Goal: Task Accomplishment & Management: Manage account settings

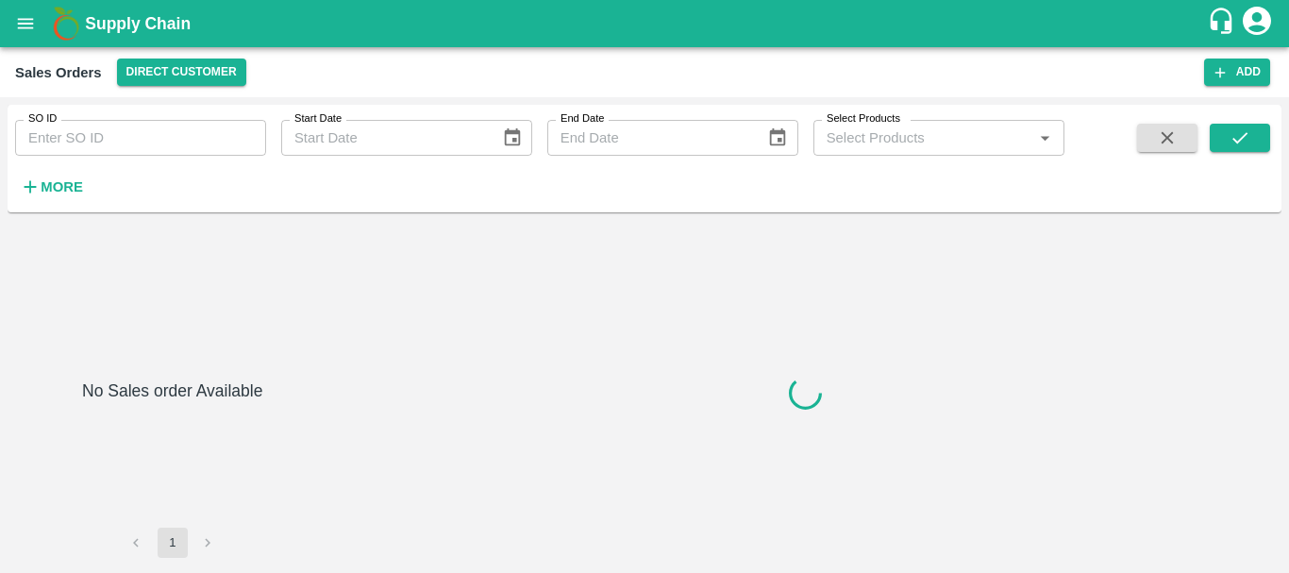
type input "603042"
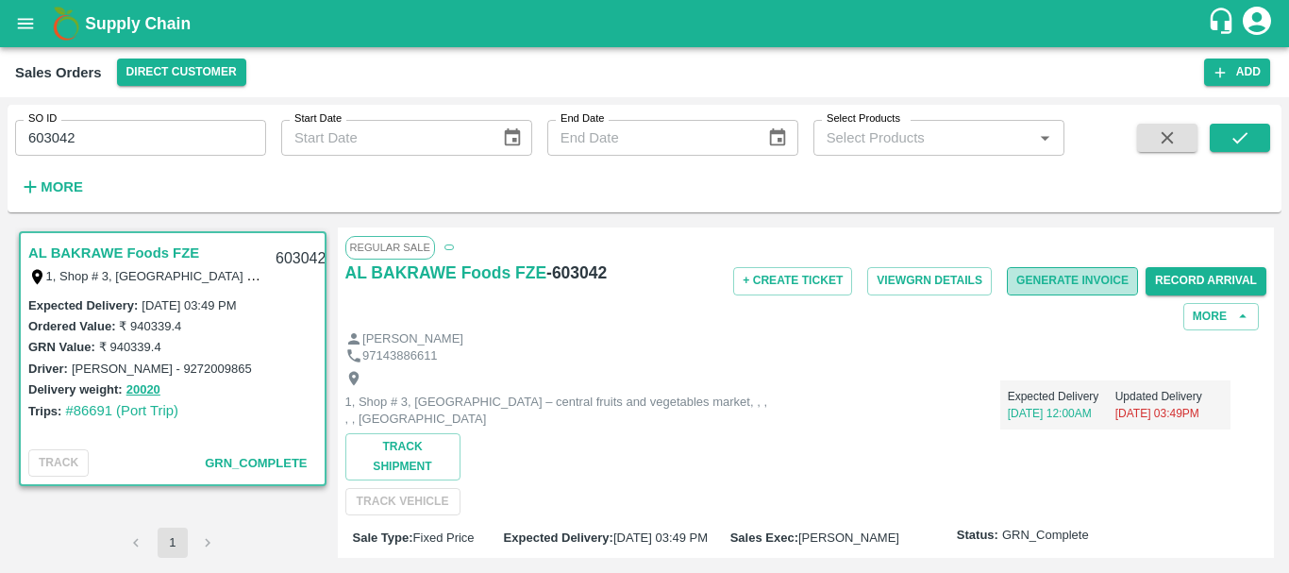
click at [1057, 283] on button "Generate Invoice" at bounding box center [1072, 280] width 131 height 27
click at [1070, 275] on button "Generate Invoice" at bounding box center [1072, 280] width 131 height 27
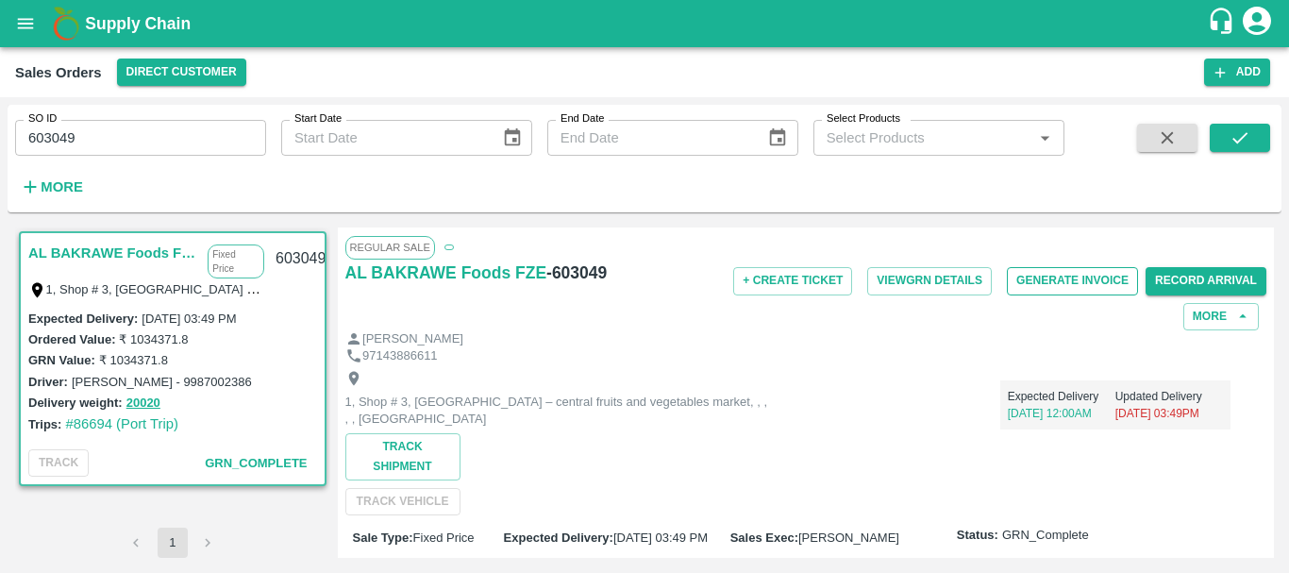
click at [1063, 281] on button "Generate Invoice" at bounding box center [1072, 280] width 131 height 27
click at [1034, 288] on button "Generate Invoice" at bounding box center [1072, 280] width 131 height 27
click at [22, 18] on icon "open drawer" at bounding box center [25, 23] width 21 height 21
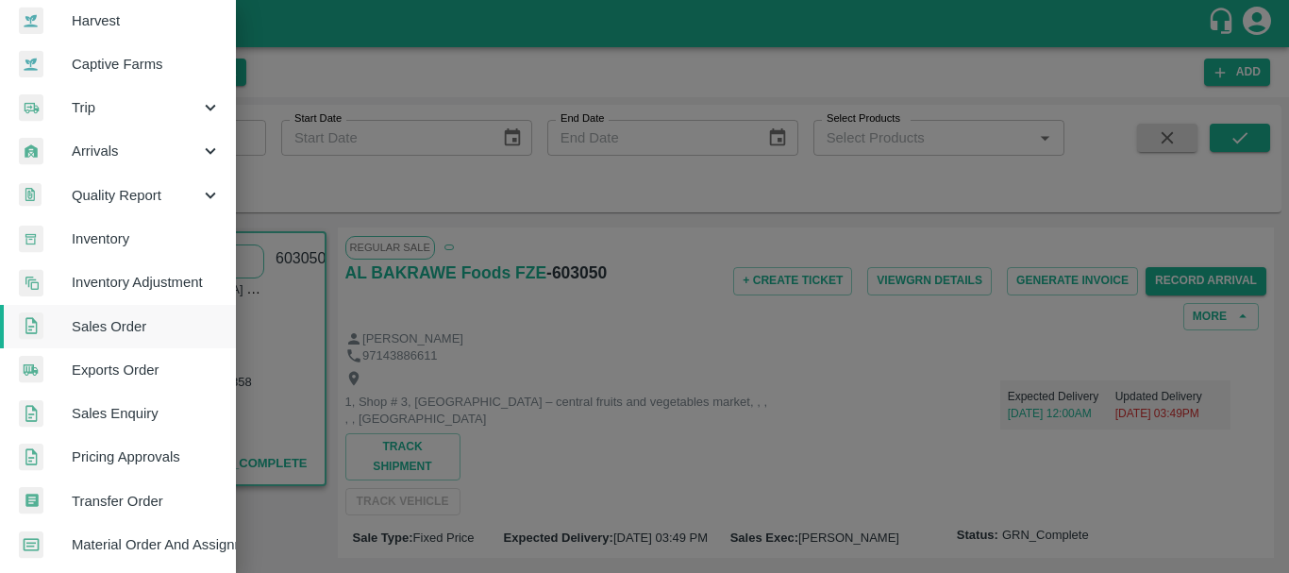
scroll to position [150, 0]
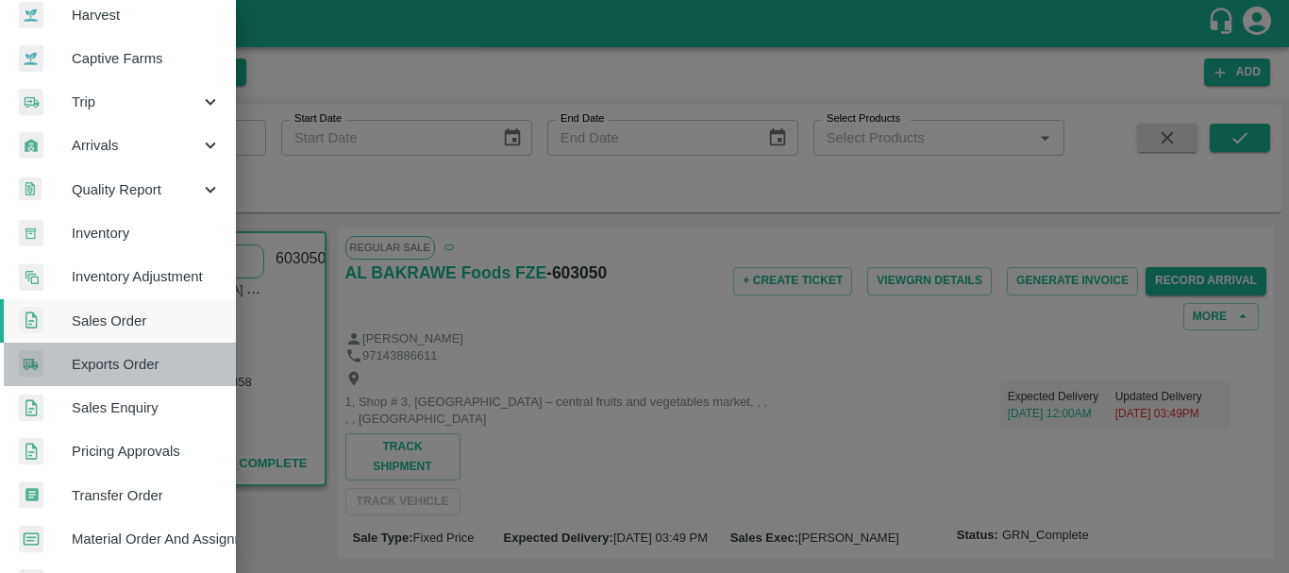
click at [131, 359] on span "Exports Order" at bounding box center [146, 364] width 149 height 21
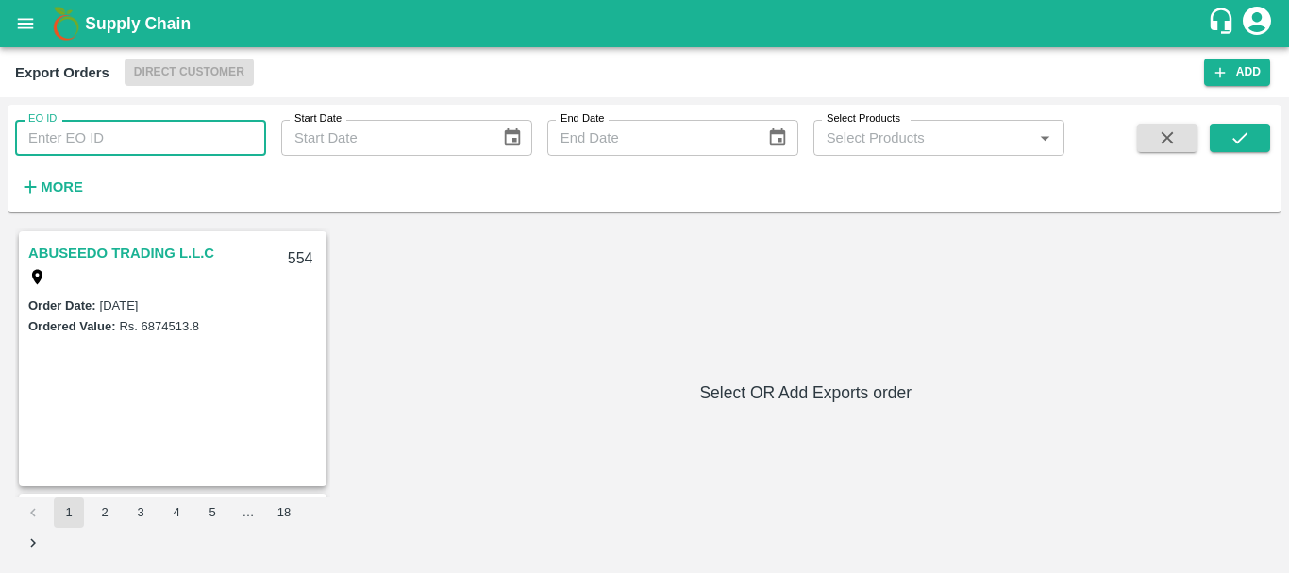
click at [222, 142] on input "EO ID" at bounding box center [140, 138] width 251 height 36
type input "525"
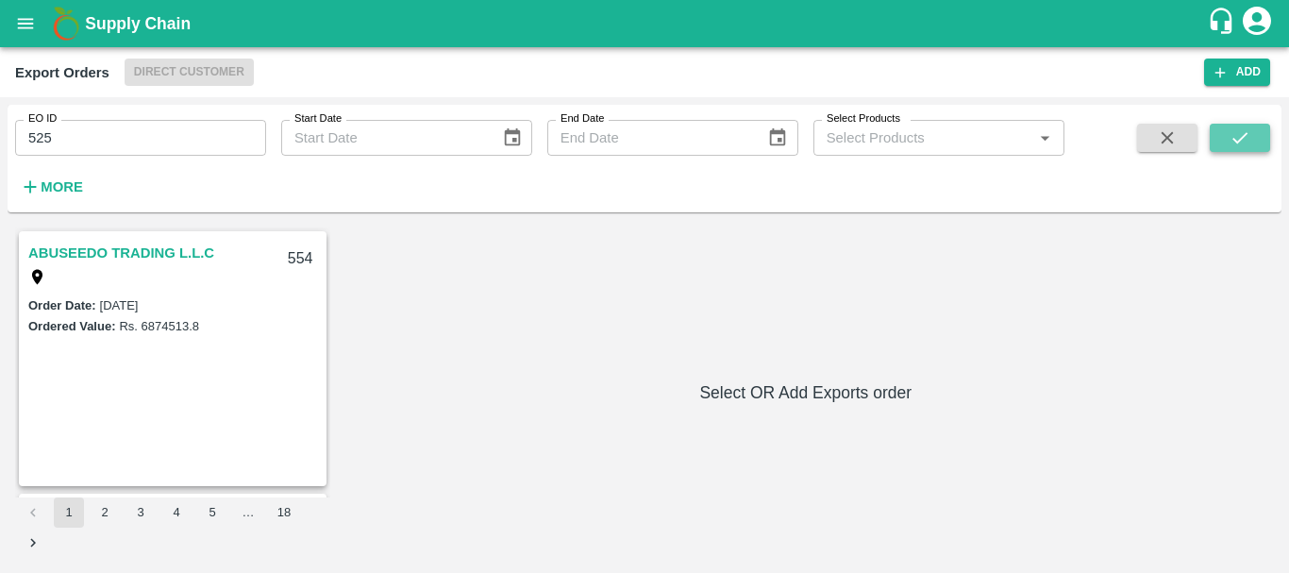
click at [1227, 133] on button "submit" at bounding box center [1239, 138] width 60 height 28
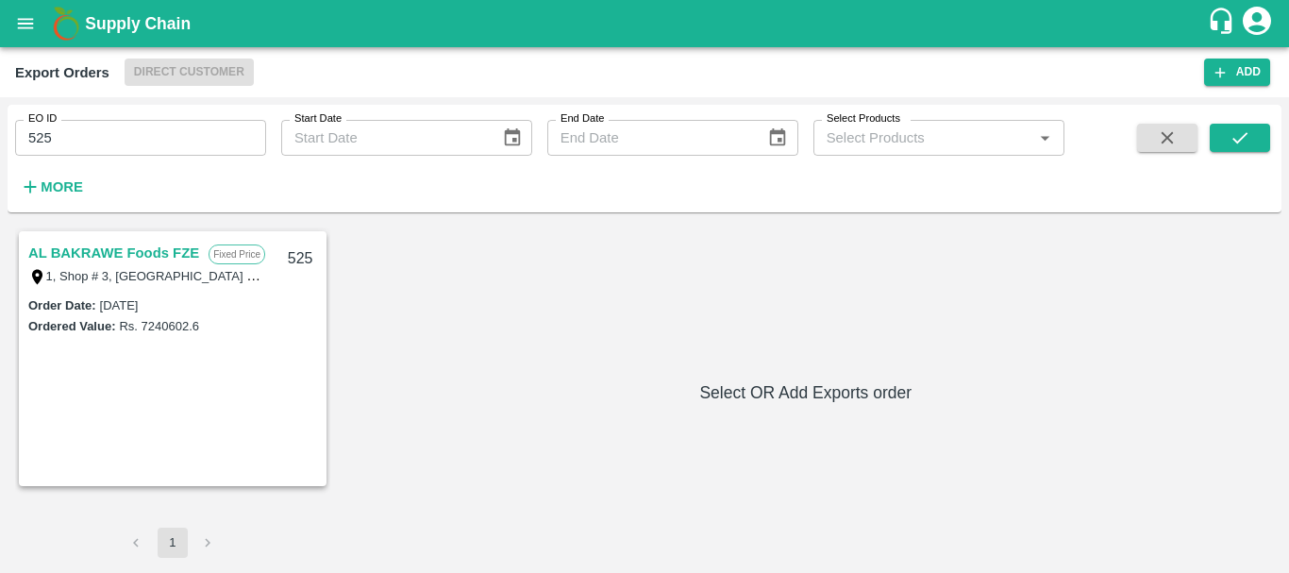
click at [186, 245] on link "AL BAKRAWE Foods FZE" at bounding box center [113, 253] width 171 height 25
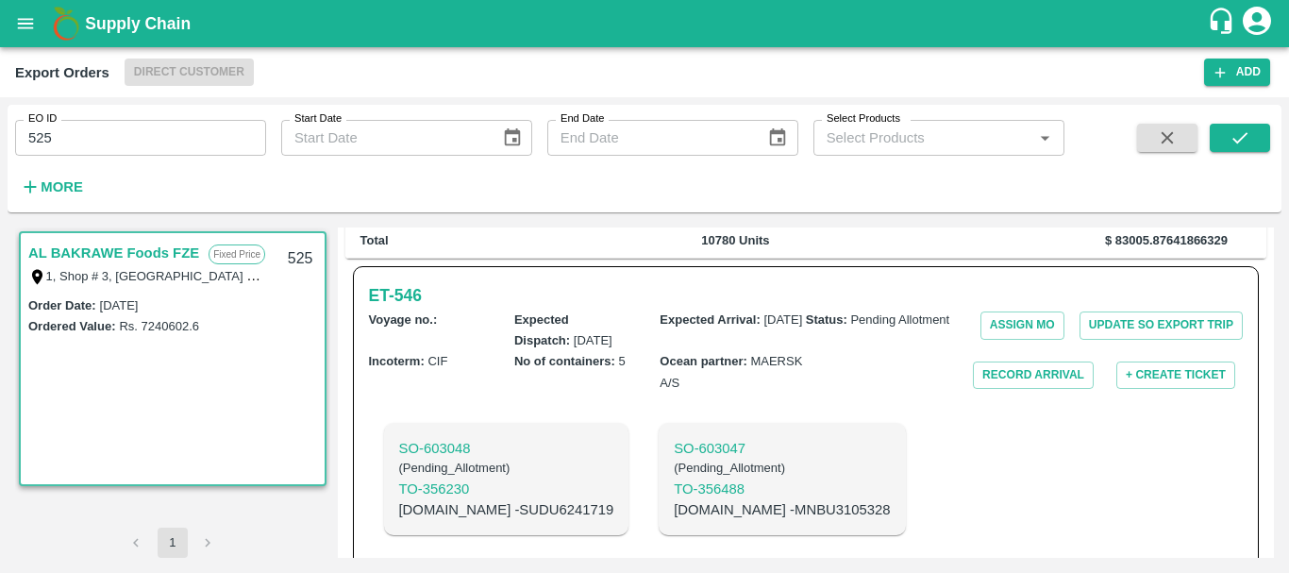
scroll to position [504, 0]
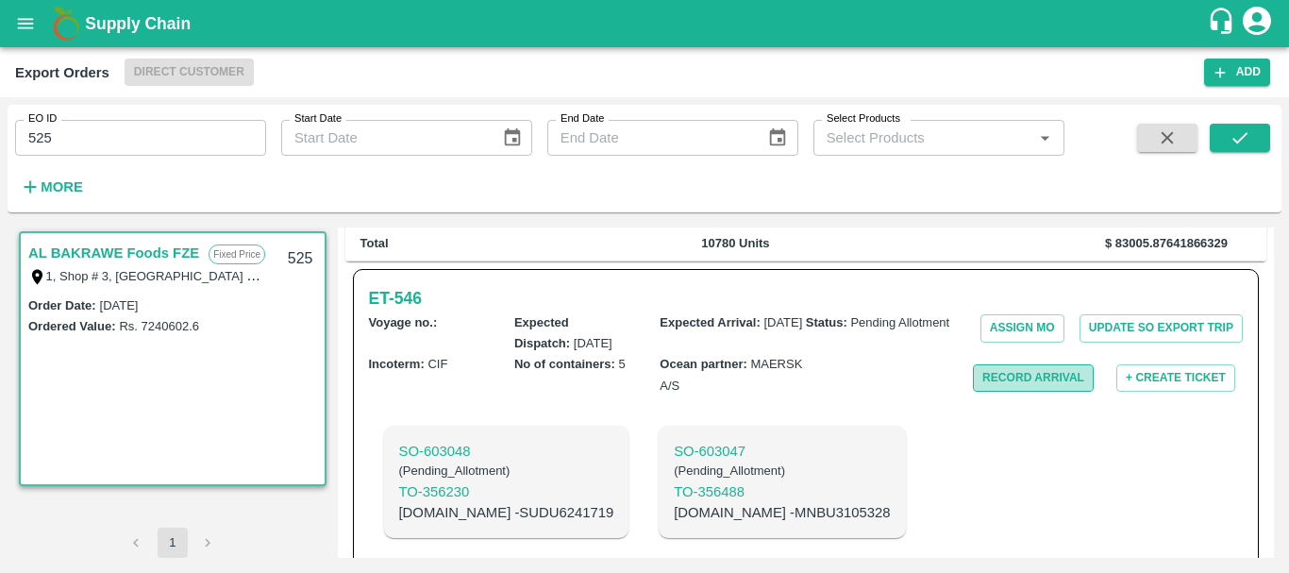
click at [992, 364] on button "Record Arrival" at bounding box center [1033, 377] width 121 height 27
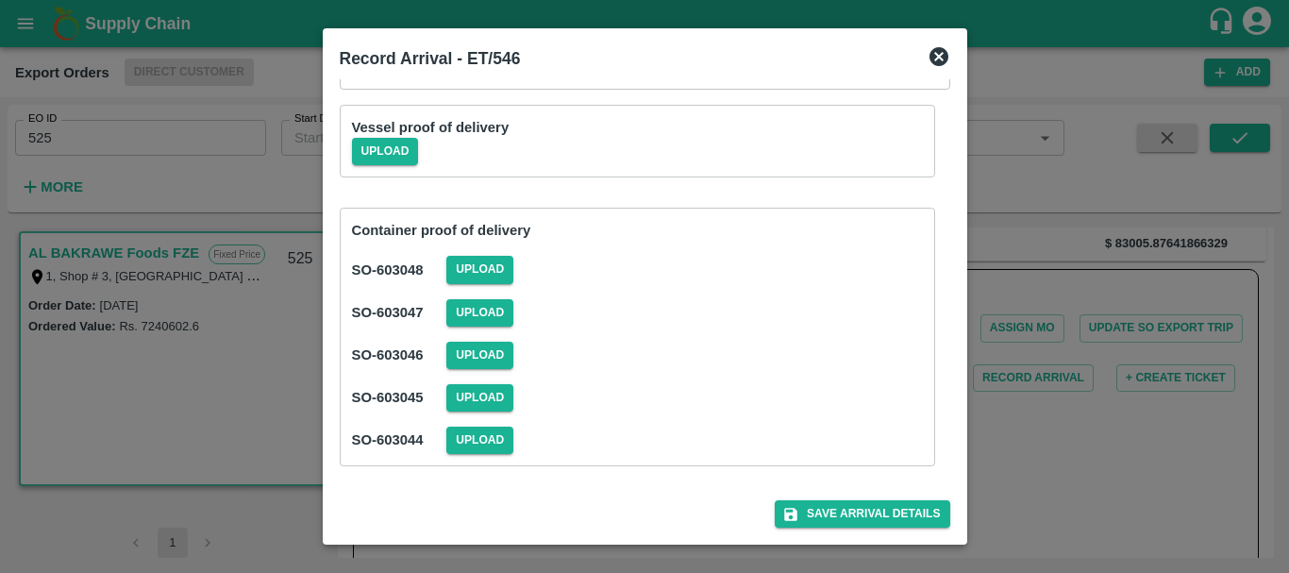
scroll to position [0, 0]
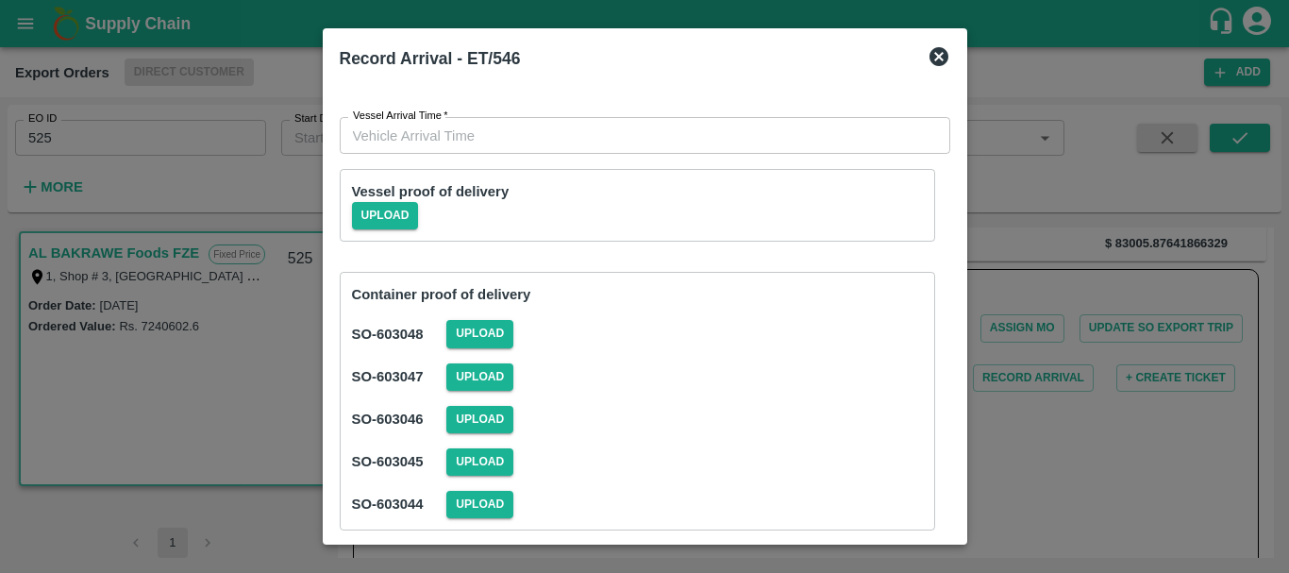
click at [1085, 375] on div at bounding box center [644, 286] width 1289 height 573
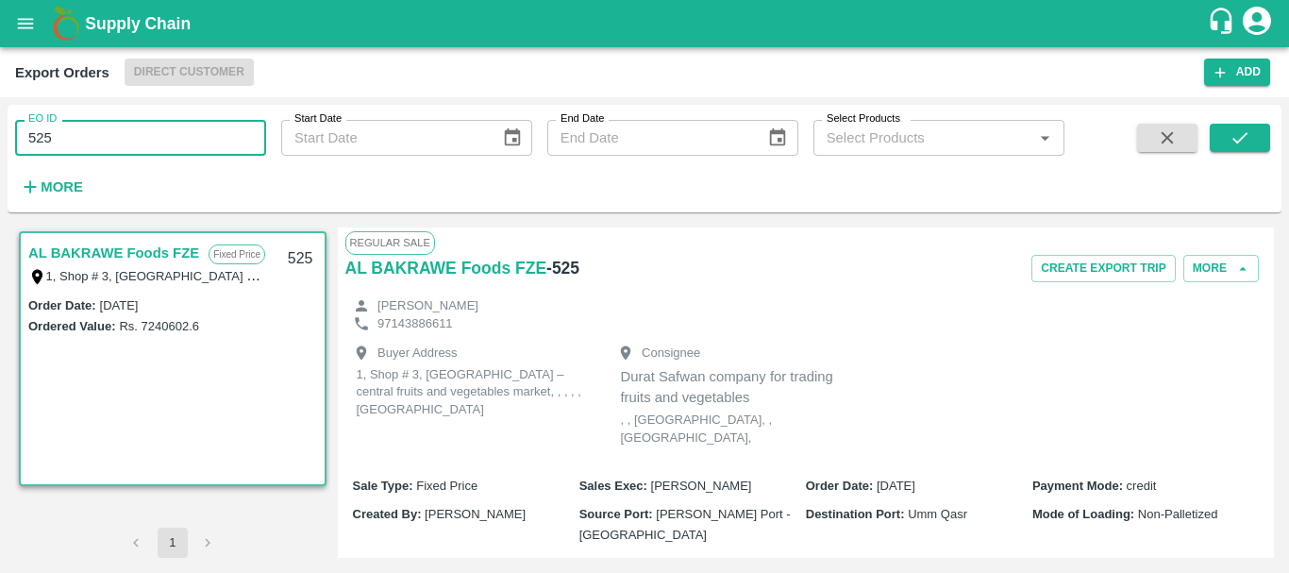
click at [120, 125] on input "525" at bounding box center [140, 138] width 251 height 36
type input "524"
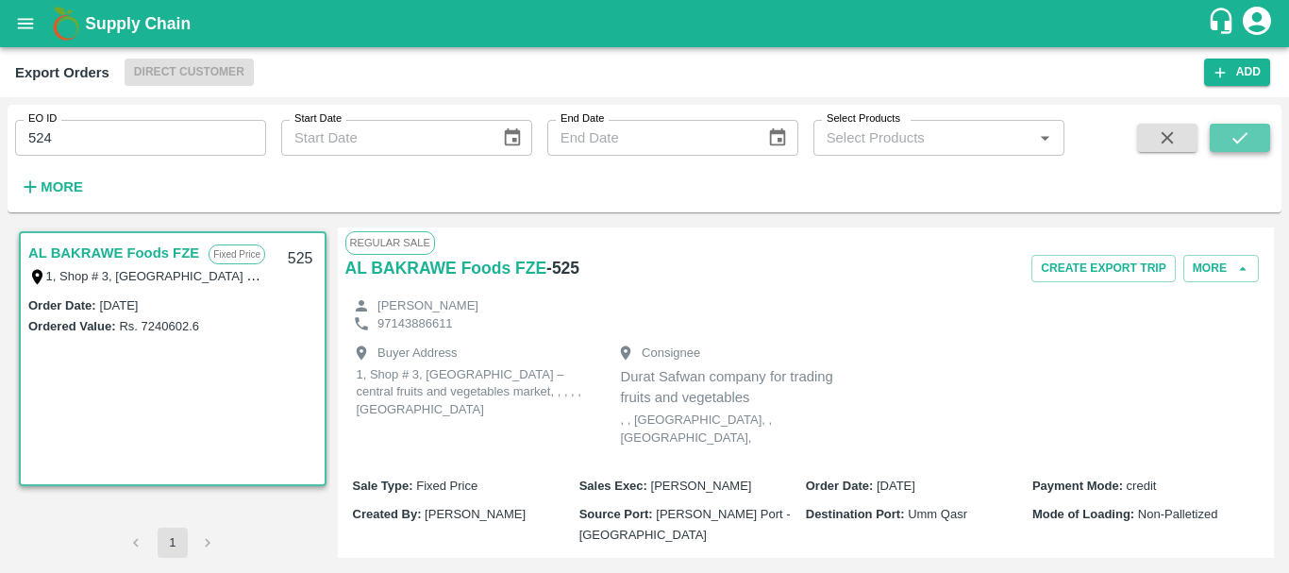
click at [1249, 128] on icon "submit" at bounding box center [1239, 137] width 21 height 21
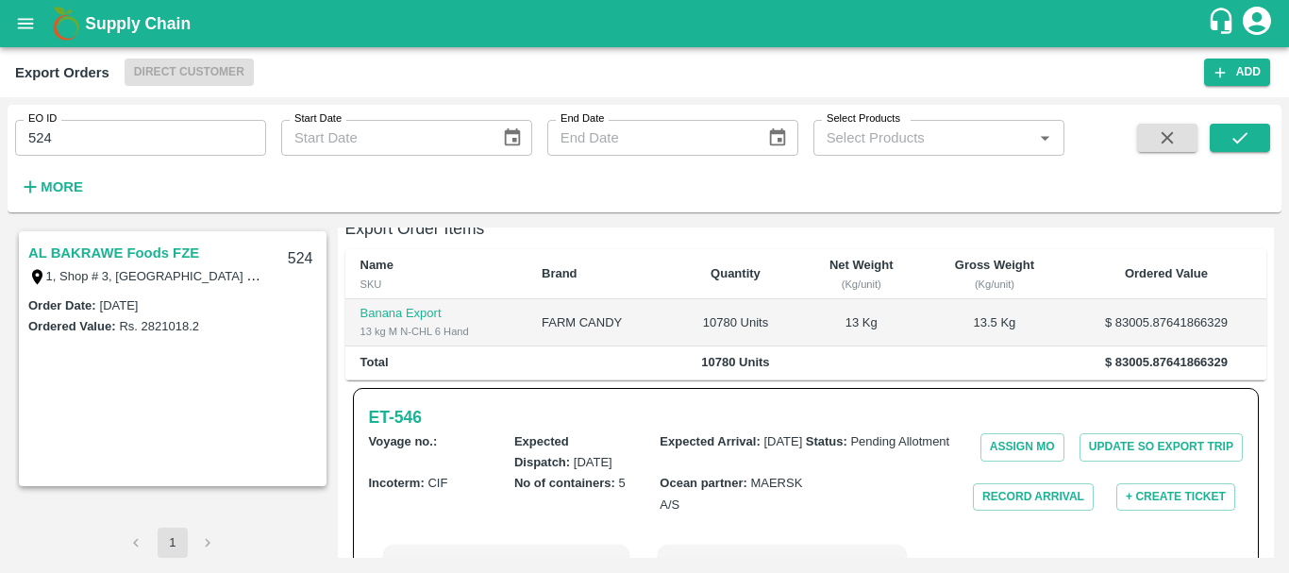
scroll to position [225, 0]
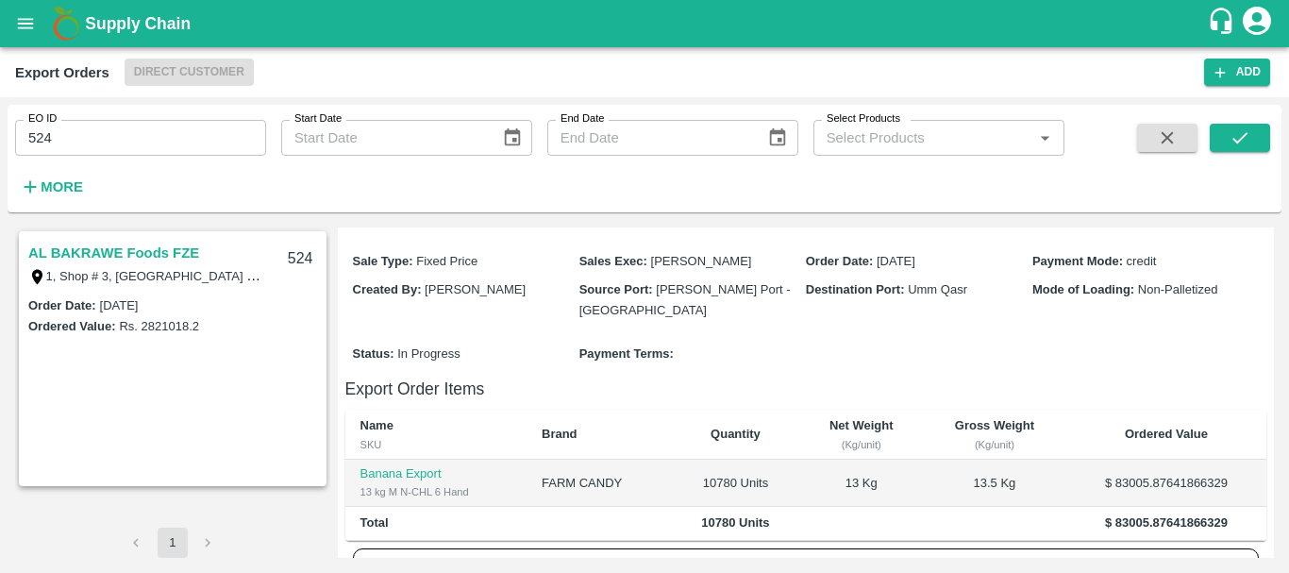
click at [76, 240] on div "AL BAKRAWE Foods FZE 1, Shop # 3, Ras Al Khor – central fruits and vegetables m…" at bounding box center [173, 263] width 304 height 60
click at [91, 257] on link "AL BAKRAWE Foods FZE" at bounding box center [113, 253] width 171 height 25
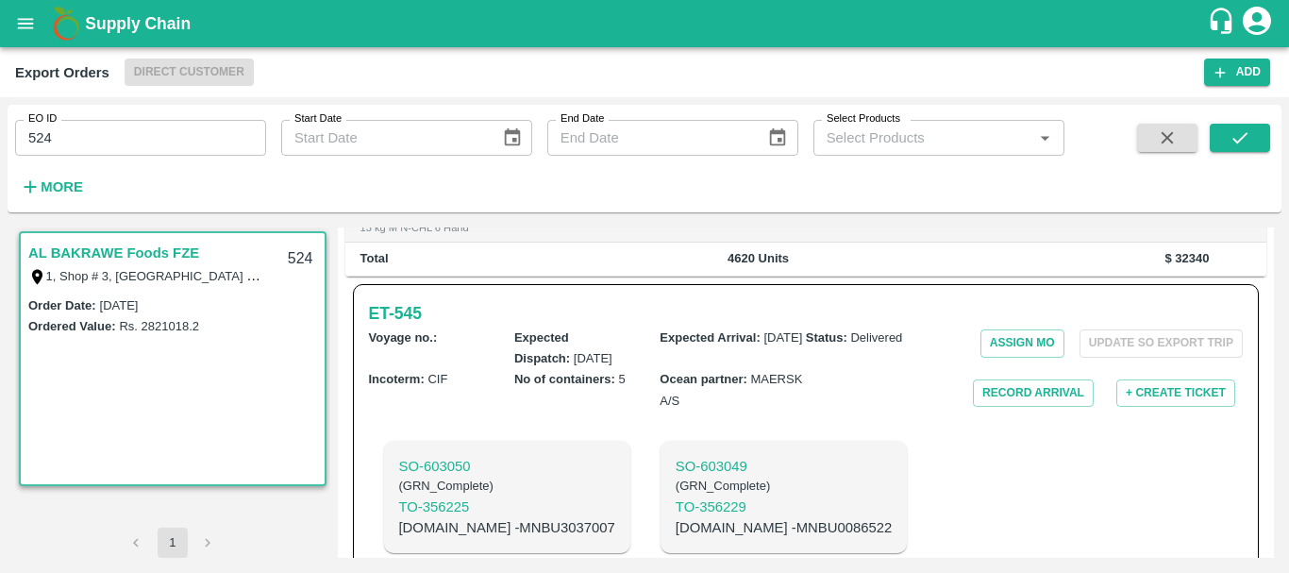
scroll to position [488, 0]
click at [973, 383] on button "Record Arrival" at bounding box center [1033, 393] width 121 height 27
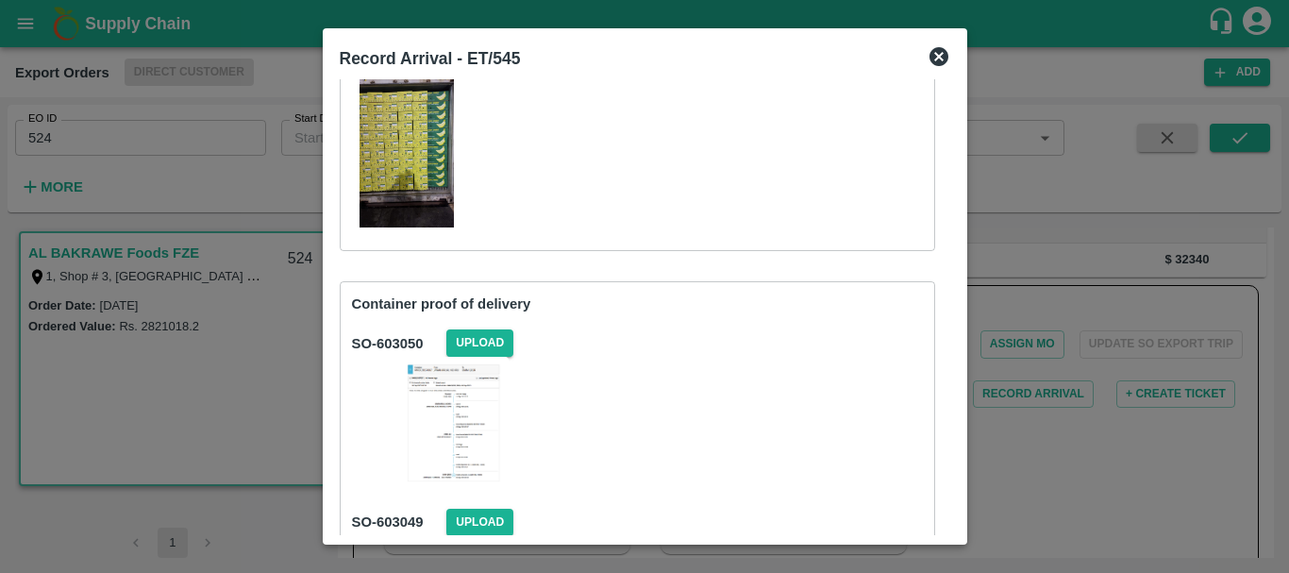
scroll to position [0, 0]
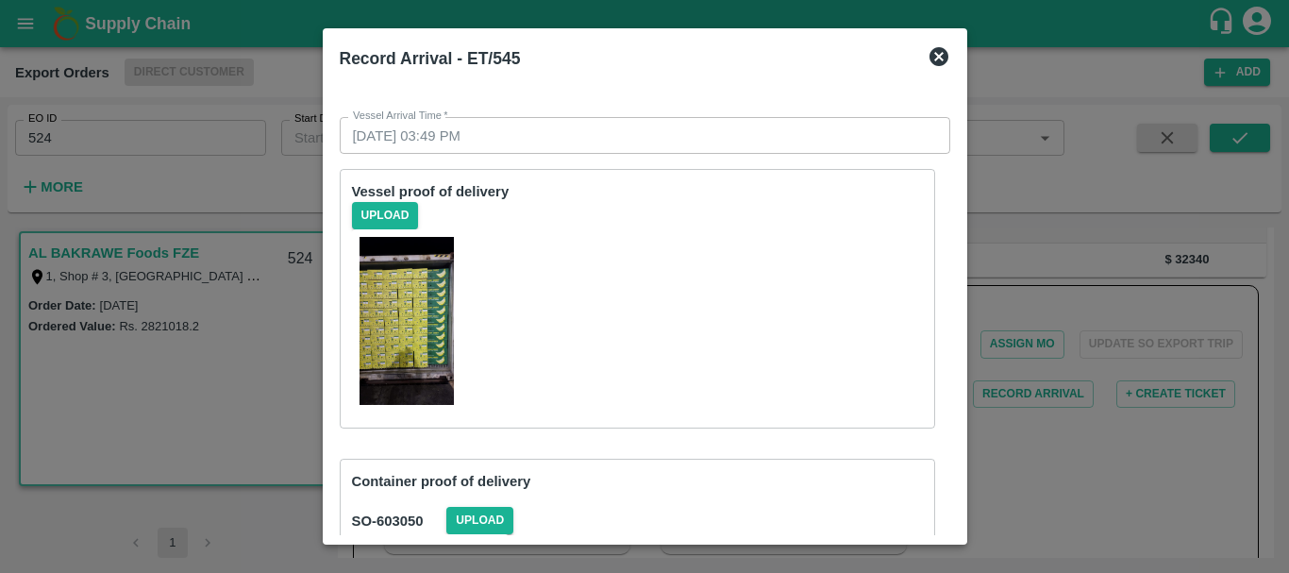
click at [1112, 422] on div at bounding box center [644, 286] width 1289 height 573
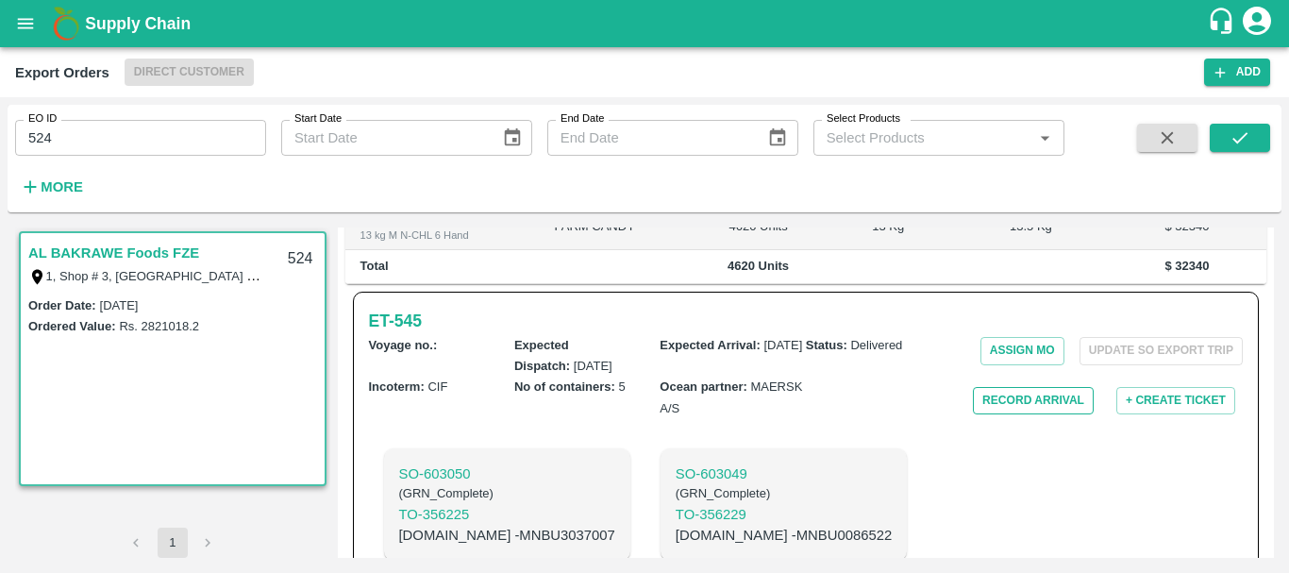
scroll to position [475, 0]
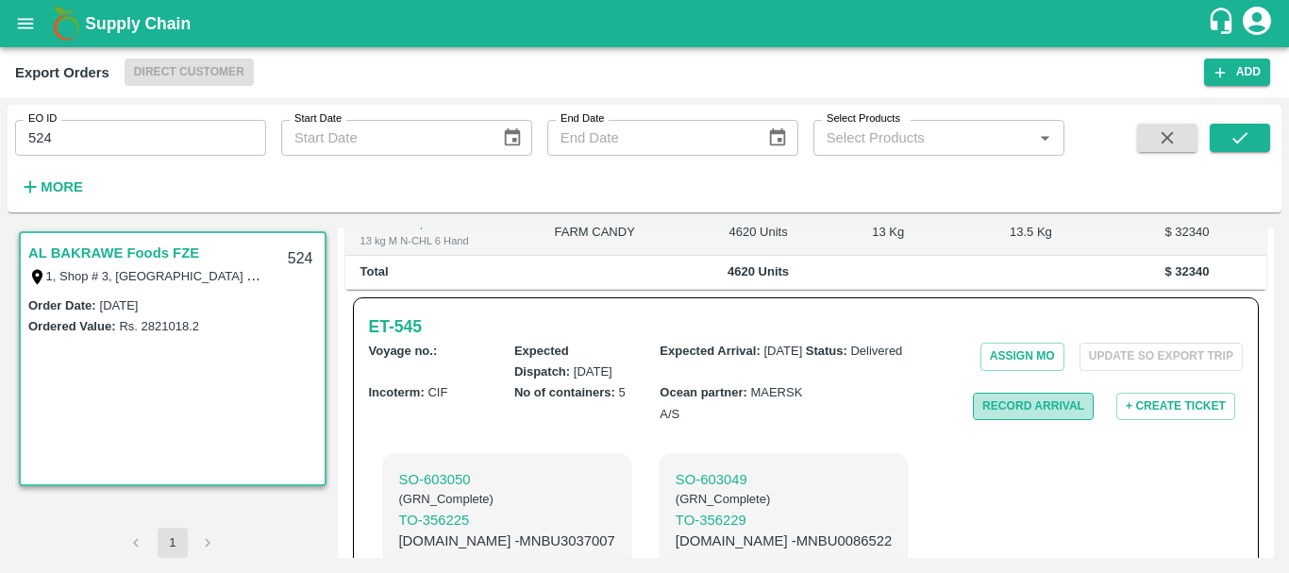
click at [997, 395] on button "Record Arrival" at bounding box center [1033, 405] width 121 height 27
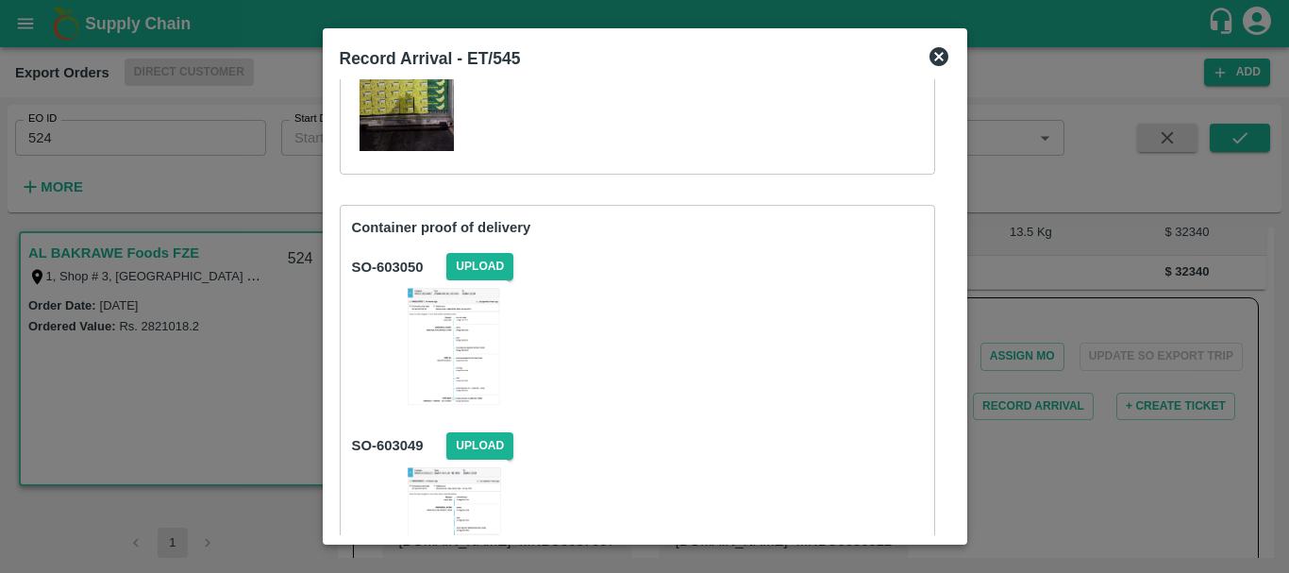
scroll to position [257, 0]
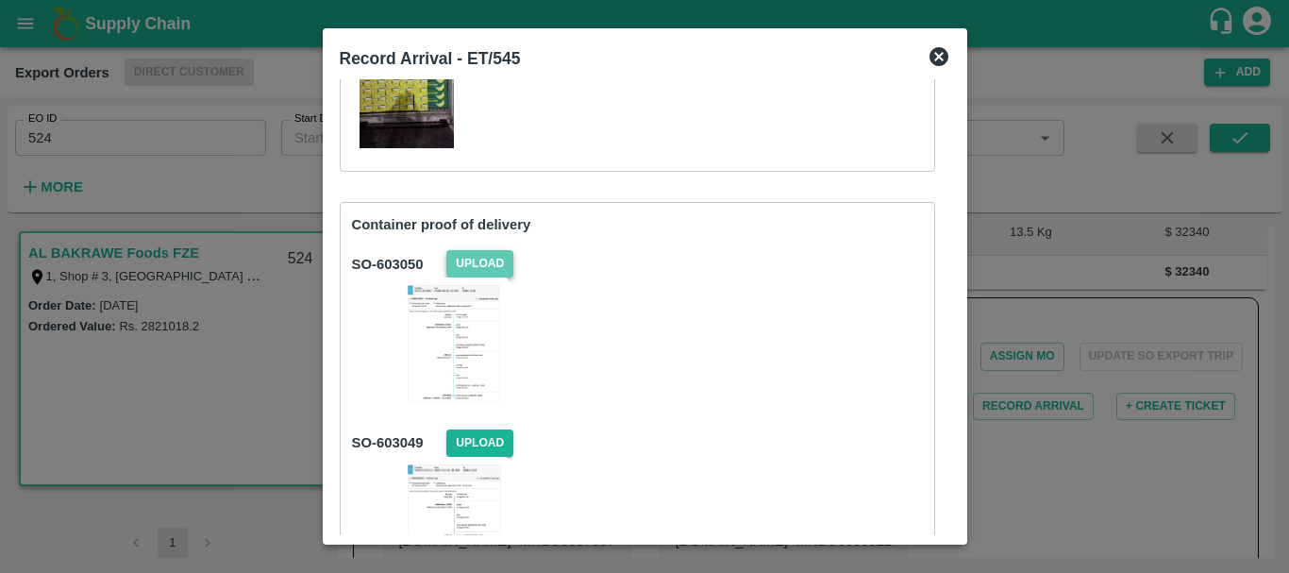
click at [489, 263] on span "Upload" at bounding box center [479, 263] width 67 height 27
click at [0, 0] on input "Upload" at bounding box center [0, 0] width 0 height 0
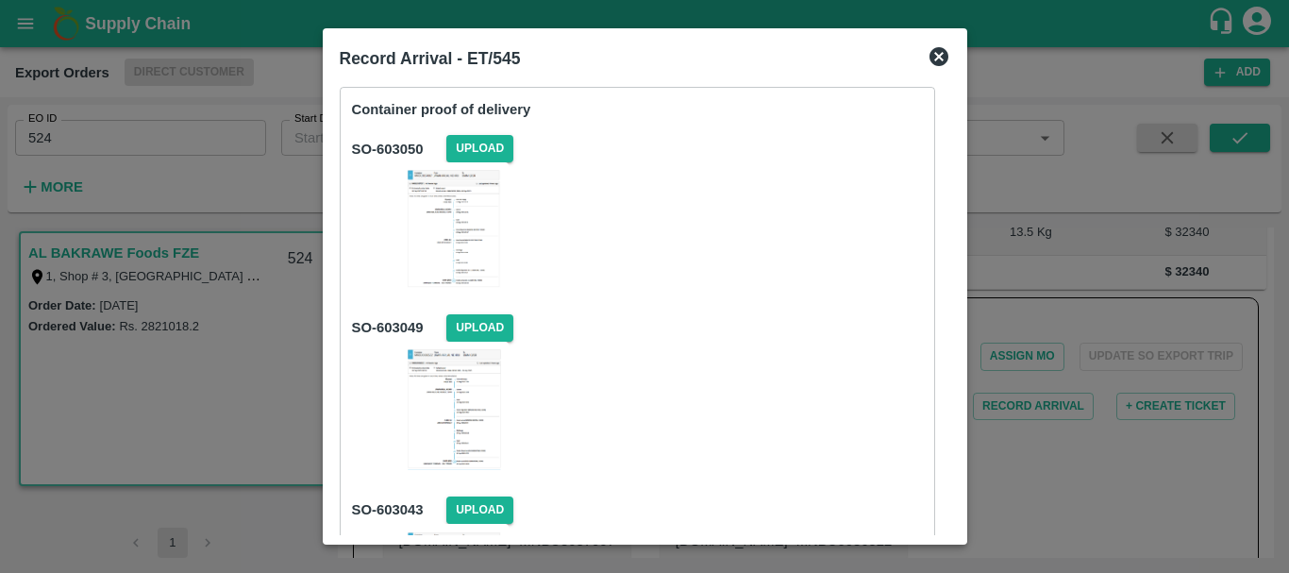
scroll to position [373, 0]
click at [475, 313] on span "Upload" at bounding box center [479, 326] width 67 height 27
click at [0, 0] on input "Upload" at bounding box center [0, 0] width 0 height 0
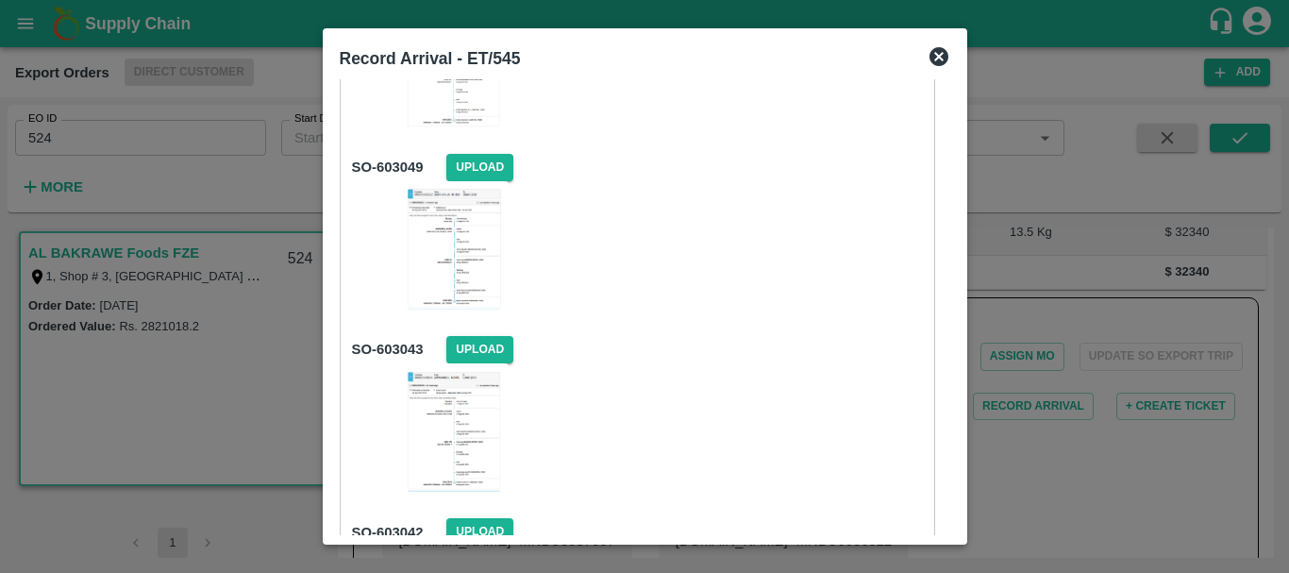
scroll to position [535, 0]
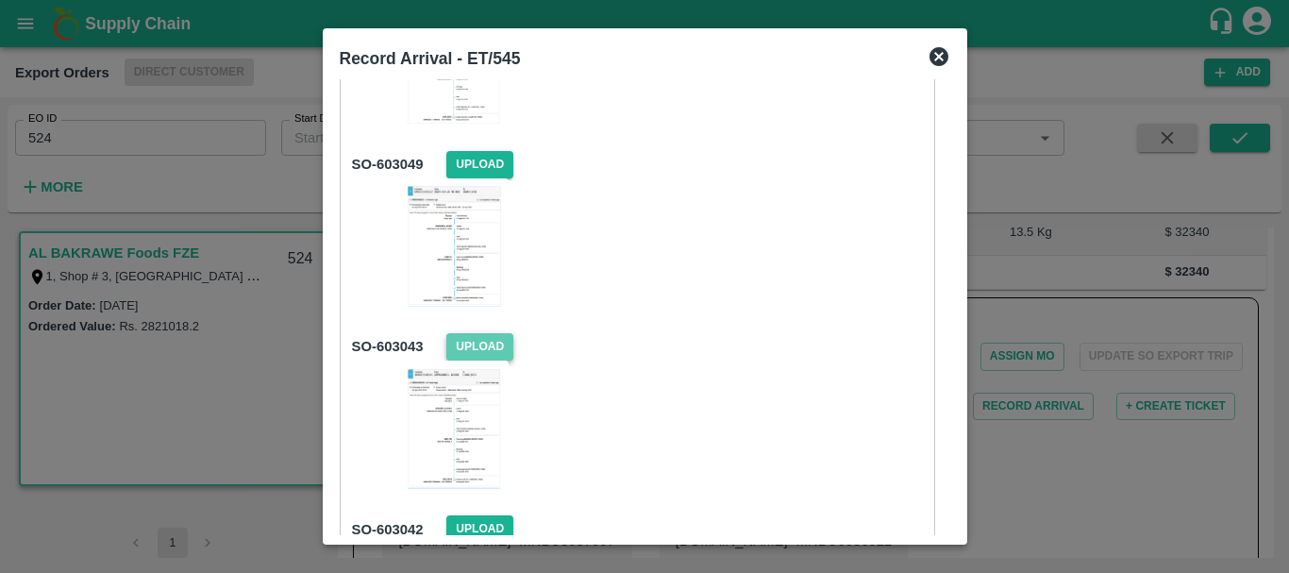
click at [503, 349] on span "Upload" at bounding box center [479, 346] width 67 height 27
click at [0, 0] on input "Upload" at bounding box center [0, 0] width 0 height 0
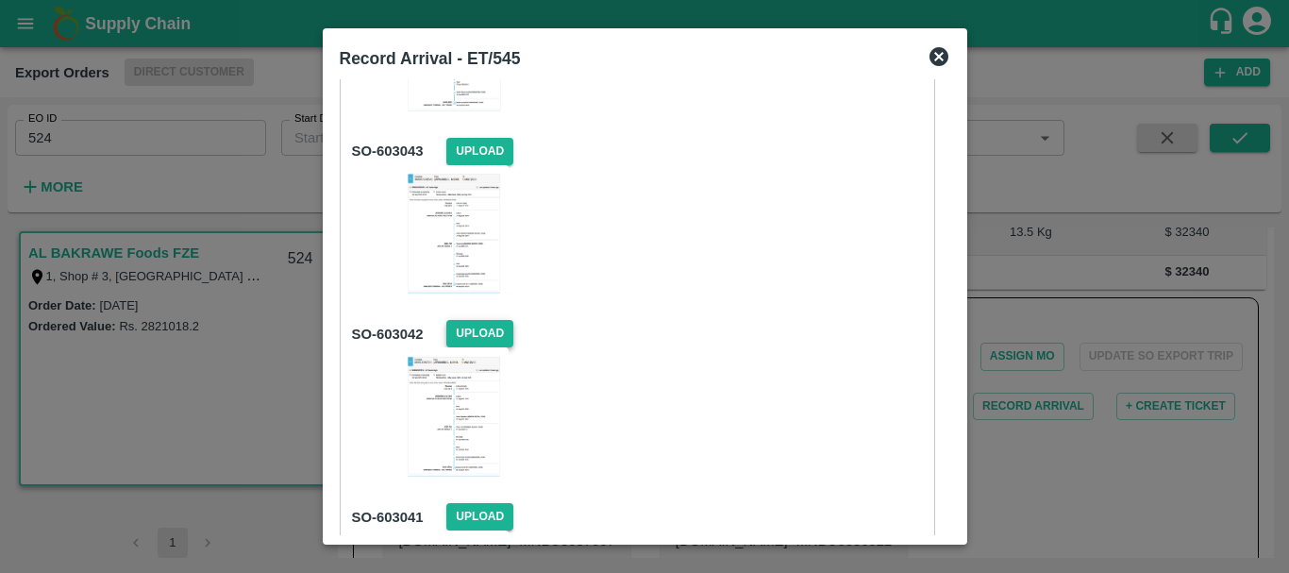
scroll to position [731, 0]
click at [496, 331] on span "Upload" at bounding box center [479, 332] width 67 height 27
click at [0, 0] on input "Upload" at bounding box center [0, 0] width 0 height 0
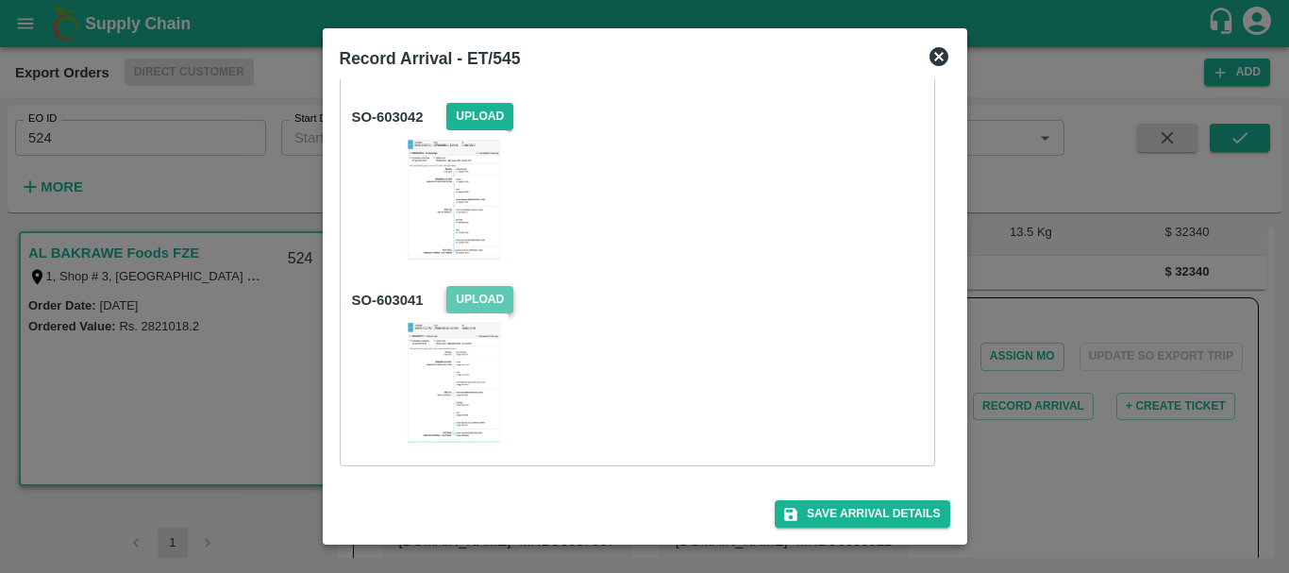
click at [491, 294] on span "Upload" at bounding box center [479, 299] width 67 height 27
click at [0, 0] on input "Upload" at bounding box center [0, 0] width 0 height 0
click at [909, 509] on button "Save Arrival Details" at bounding box center [861, 513] width 175 height 27
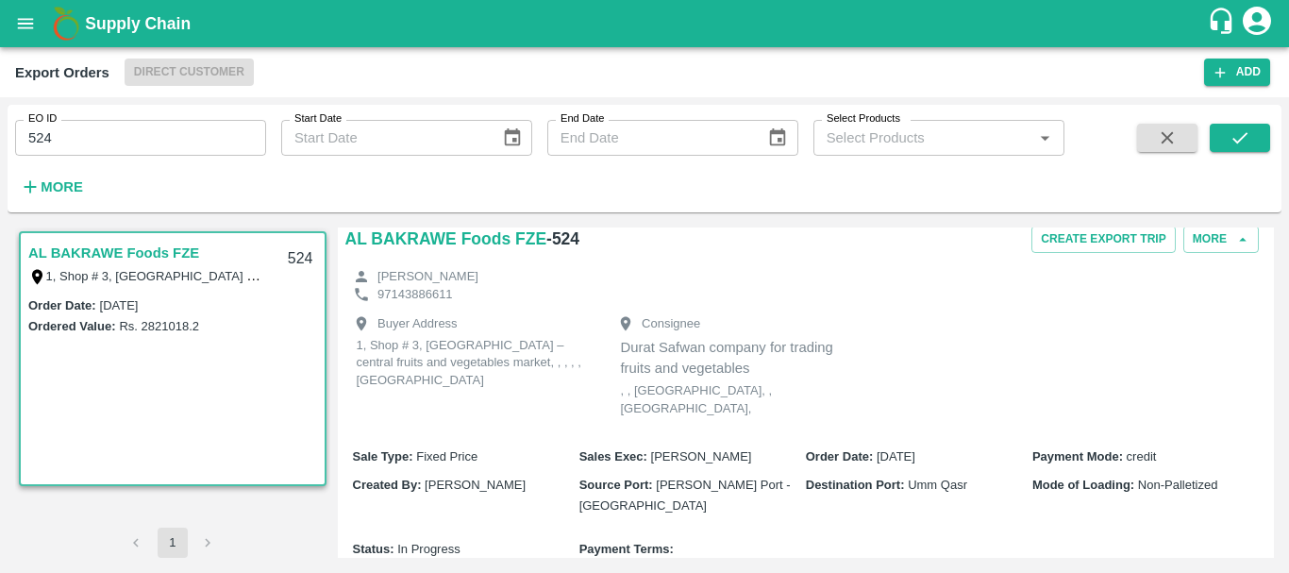
scroll to position [0, 0]
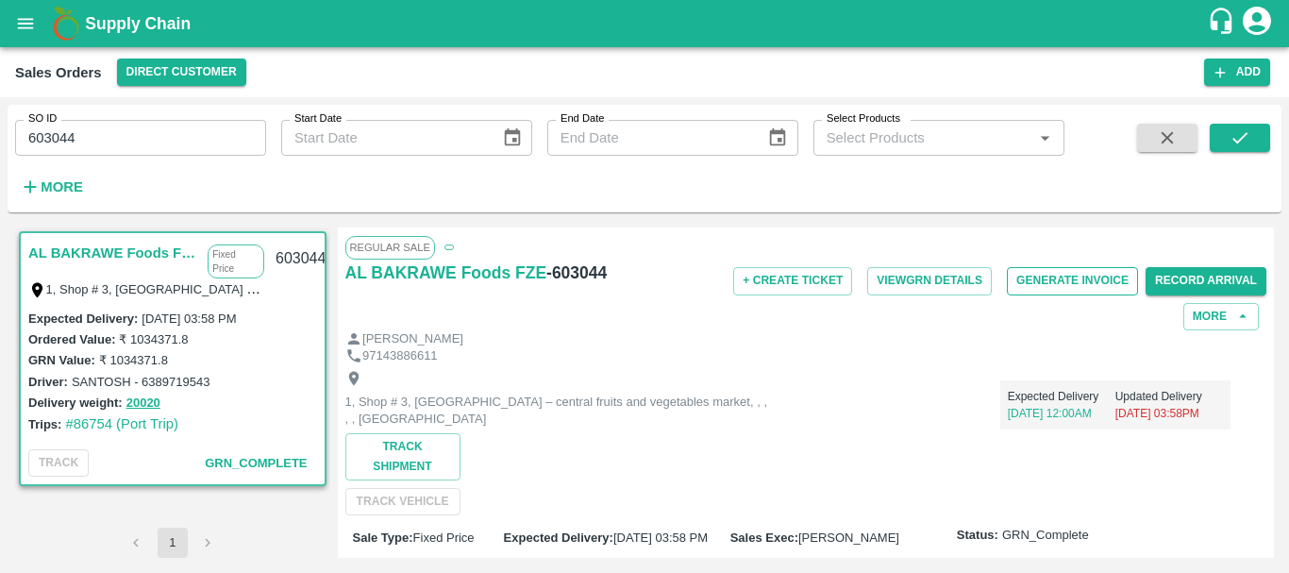
click at [1046, 285] on button "Generate Invoice" at bounding box center [1072, 280] width 131 height 27
click at [1049, 275] on button "Generate Invoice" at bounding box center [1072, 280] width 131 height 27
click at [1040, 276] on button "Generate Invoice" at bounding box center [1072, 280] width 131 height 27
click at [1062, 284] on button "Generate Invoice" at bounding box center [1072, 280] width 131 height 27
click at [1058, 285] on button "Generate Invoice" at bounding box center [1072, 280] width 131 height 27
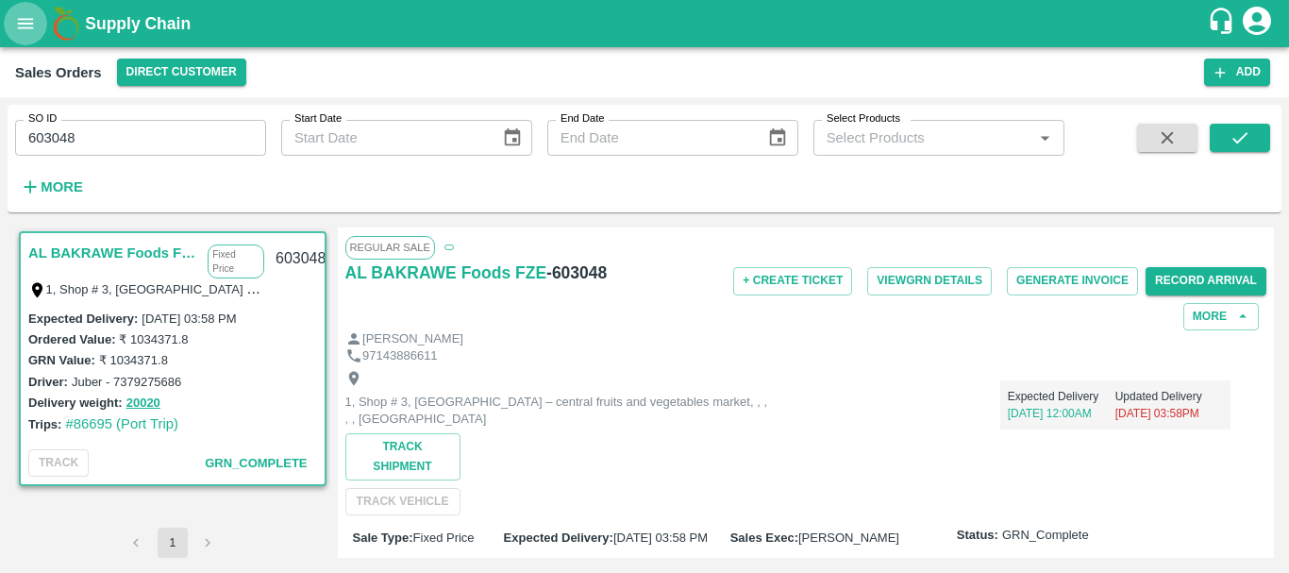
click at [26, 24] on icon "open drawer" at bounding box center [26, 23] width 16 height 10
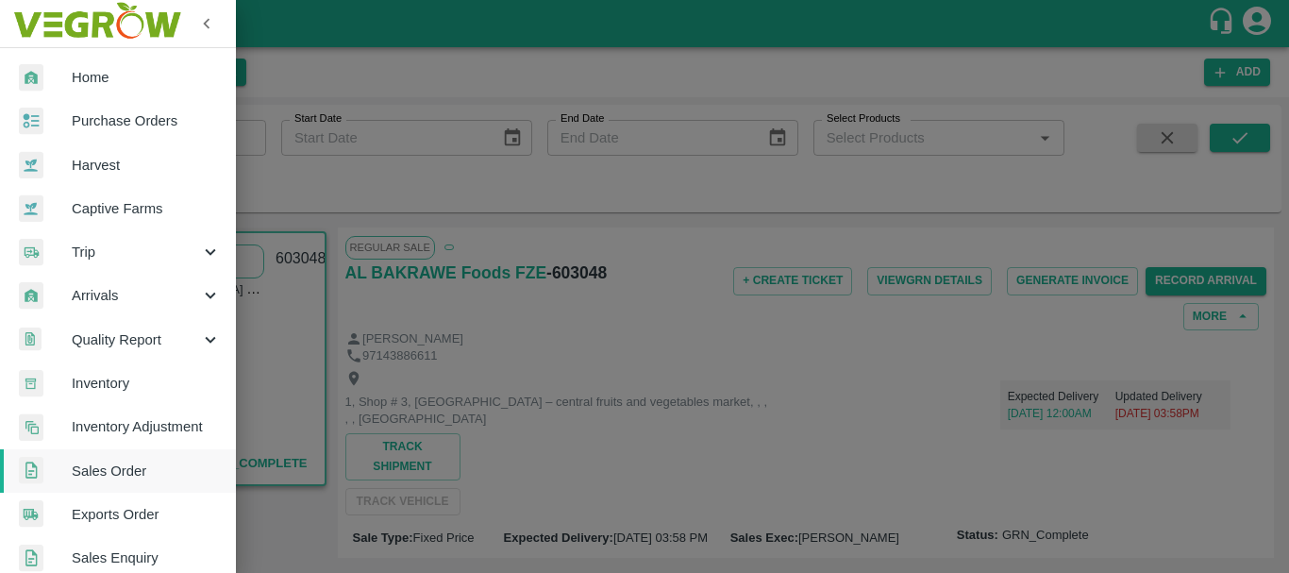
scroll to position [186, 0]
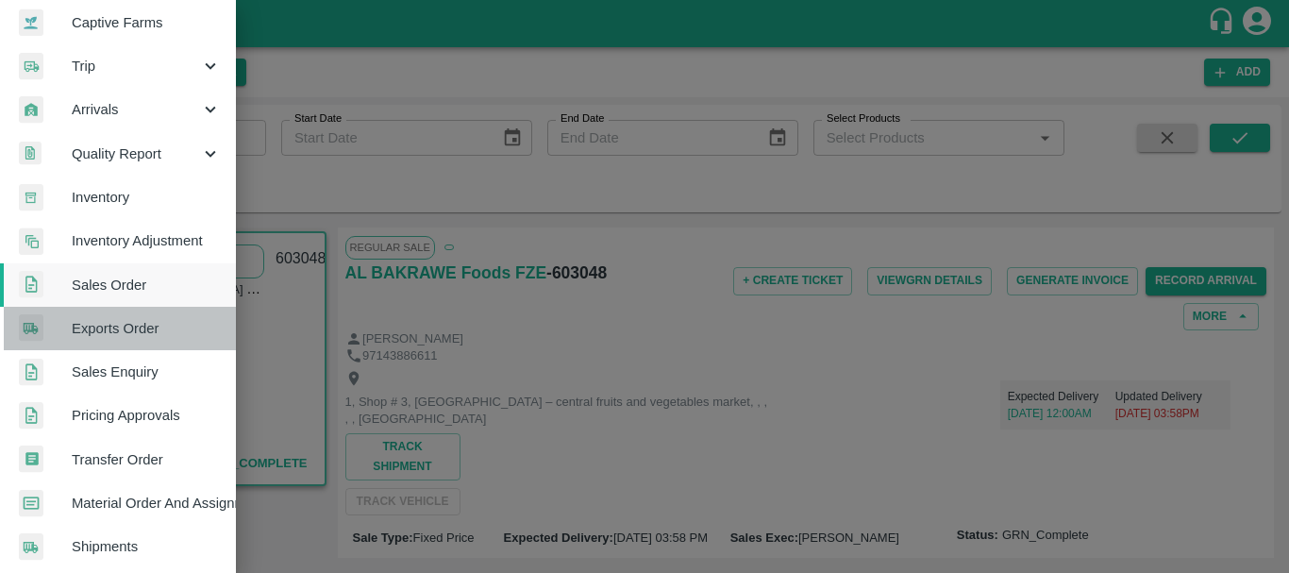
click at [123, 330] on span "Exports Order" at bounding box center [146, 328] width 149 height 21
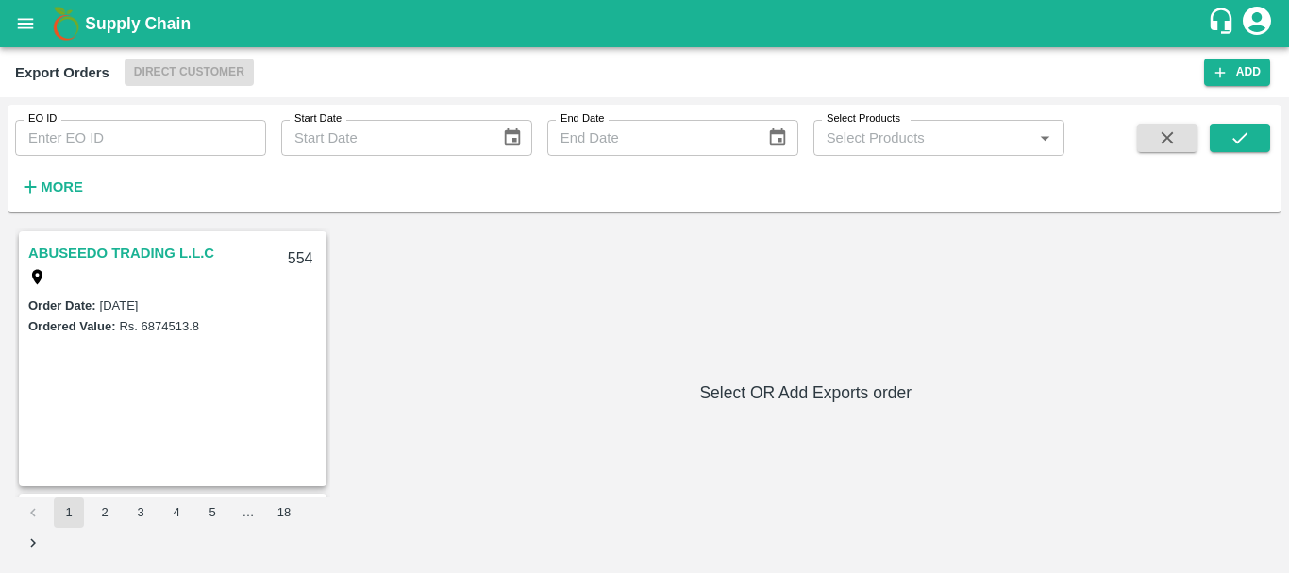
click at [156, 137] on input "EO ID" at bounding box center [140, 138] width 251 height 36
type input "525"
click at [1222, 141] on button "submit" at bounding box center [1239, 138] width 60 height 28
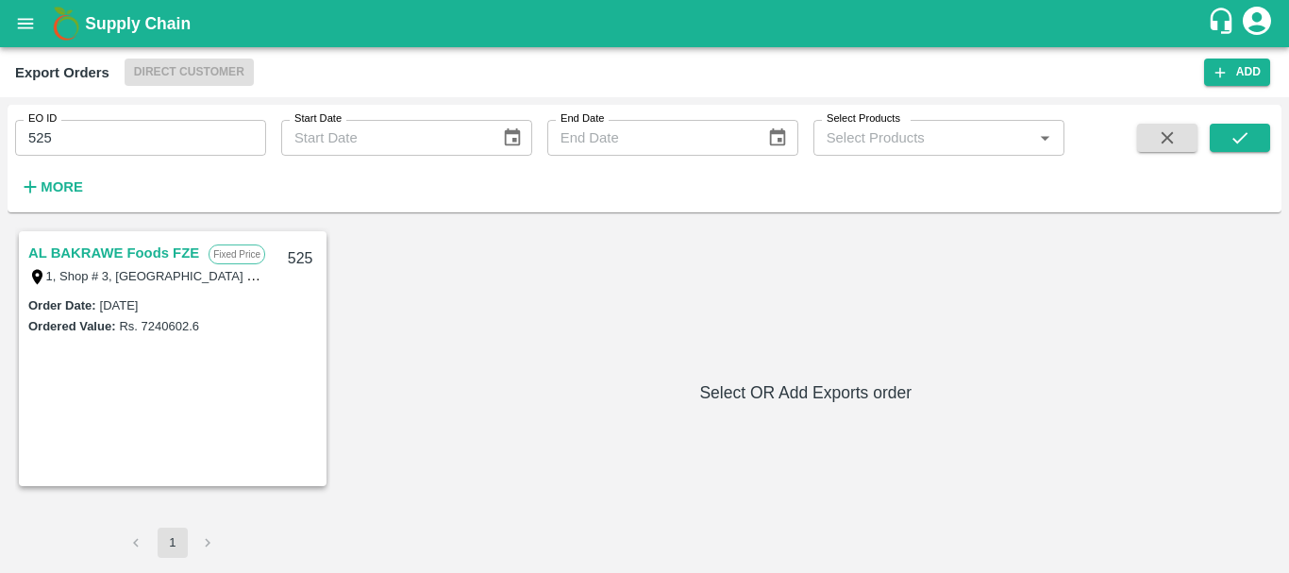
click at [81, 253] on link "AL BAKRAWE Foods FZE" at bounding box center [113, 253] width 171 height 25
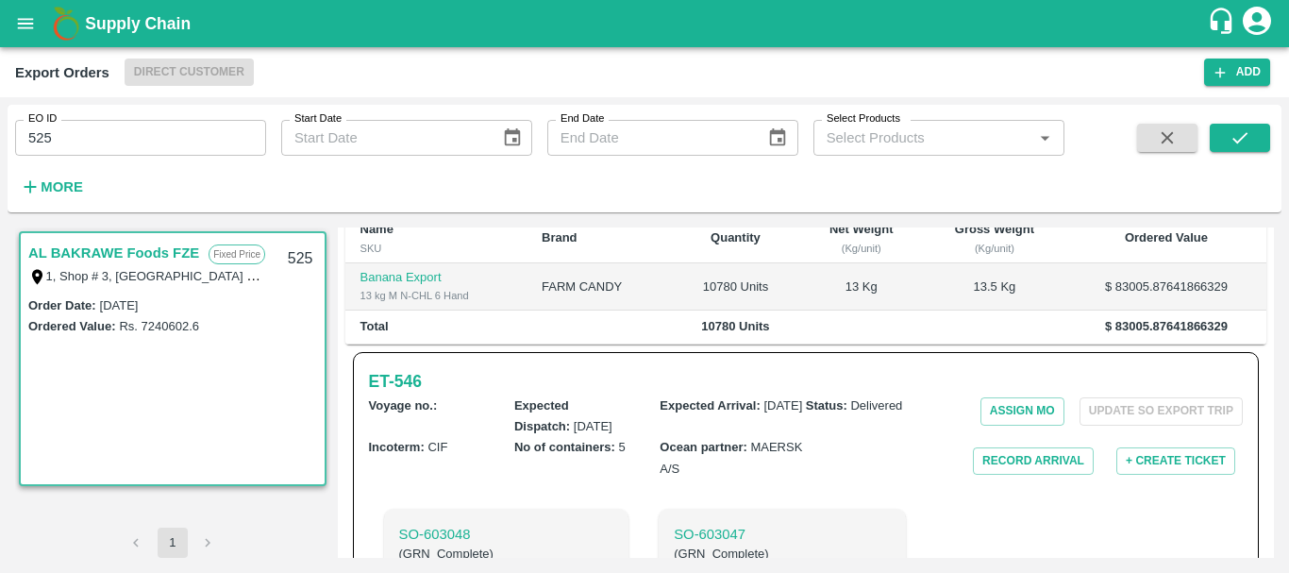
scroll to position [359, 0]
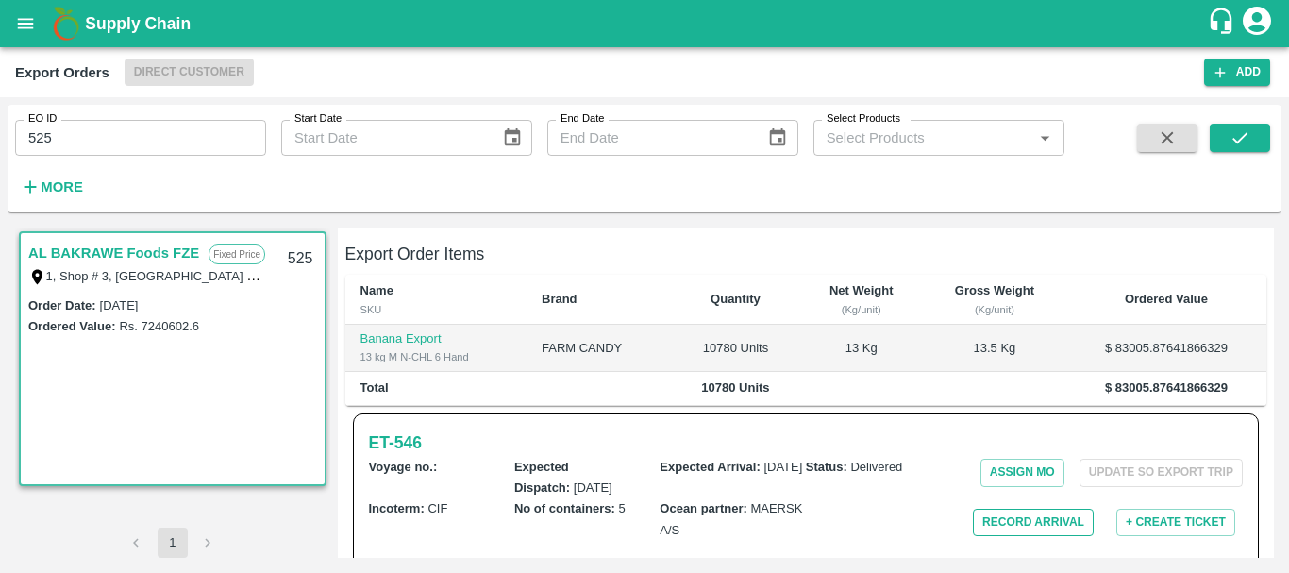
click at [994, 508] on button "Record Arrival" at bounding box center [1033, 521] width 121 height 27
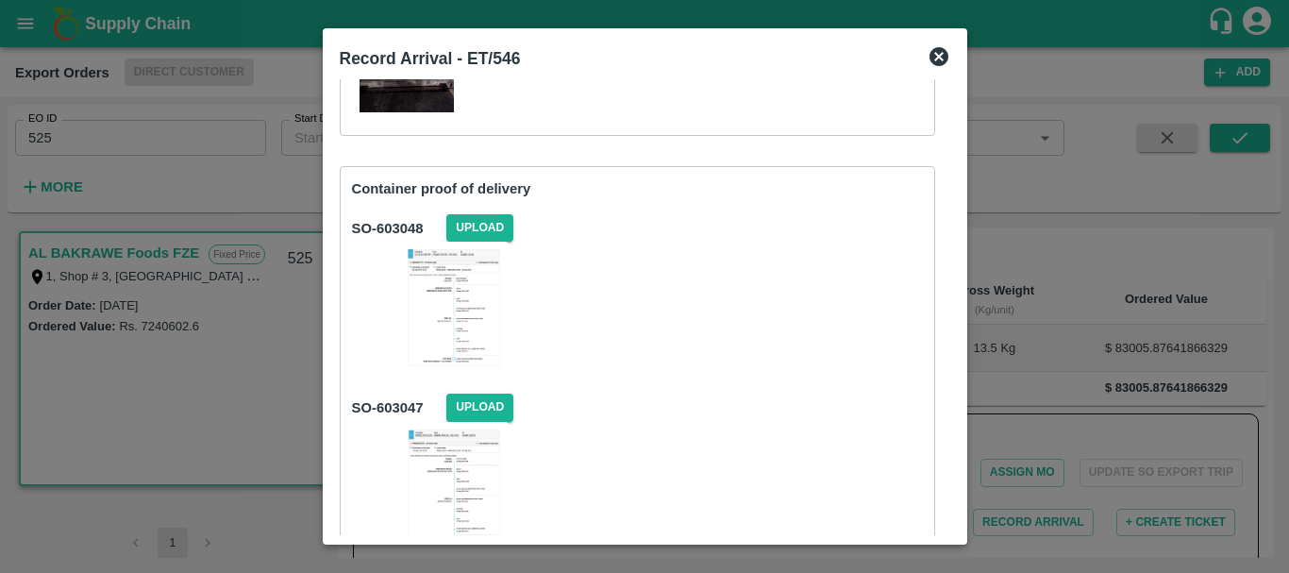
scroll to position [297, 0]
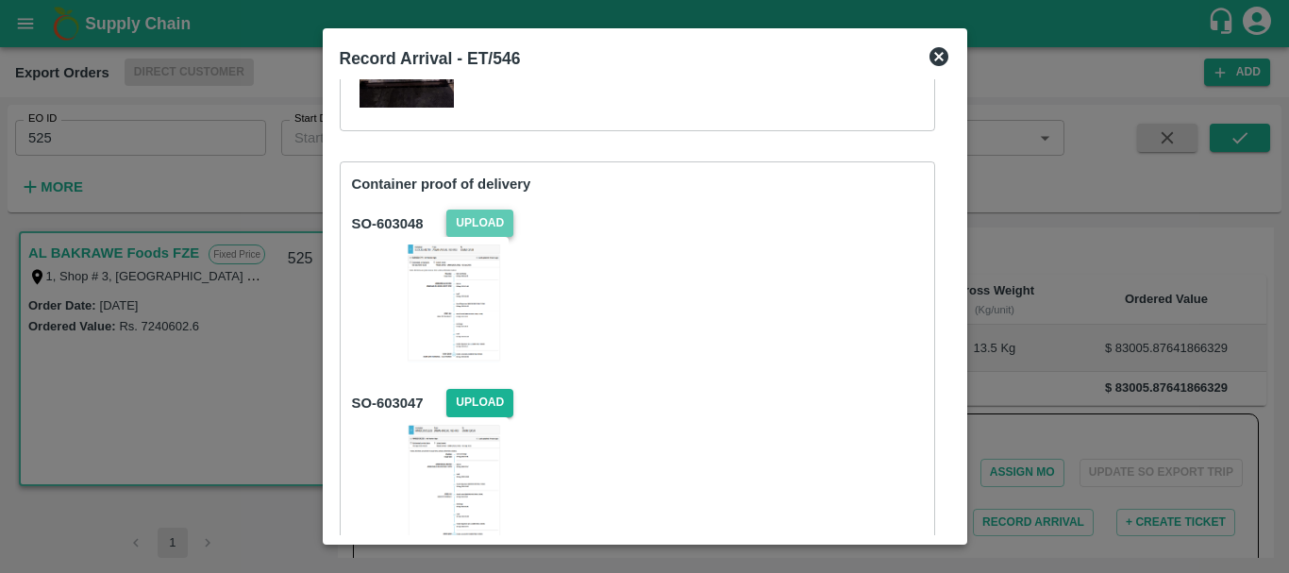
click at [478, 221] on span "Upload" at bounding box center [479, 222] width 67 height 27
click at [0, 0] on input "Upload" at bounding box center [0, 0] width 0 height 0
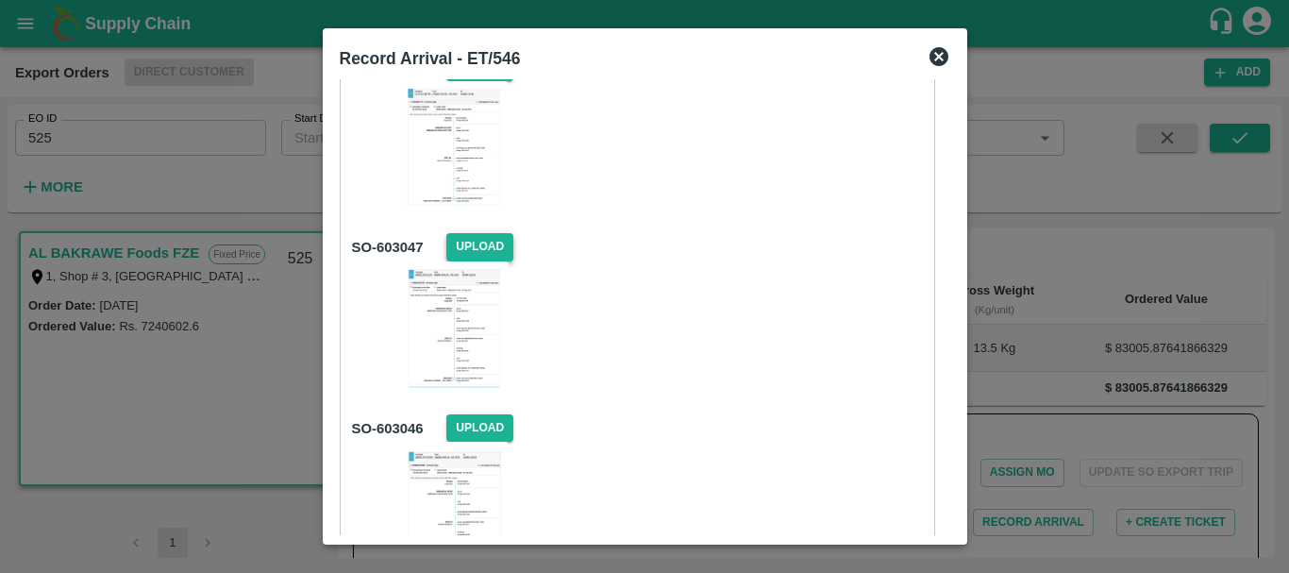
scroll to position [454, 0]
click at [467, 242] on span "Upload" at bounding box center [479, 245] width 67 height 27
click at [0, 0] on input "Upload" at bounding box center [0, 0] width 0 height 0
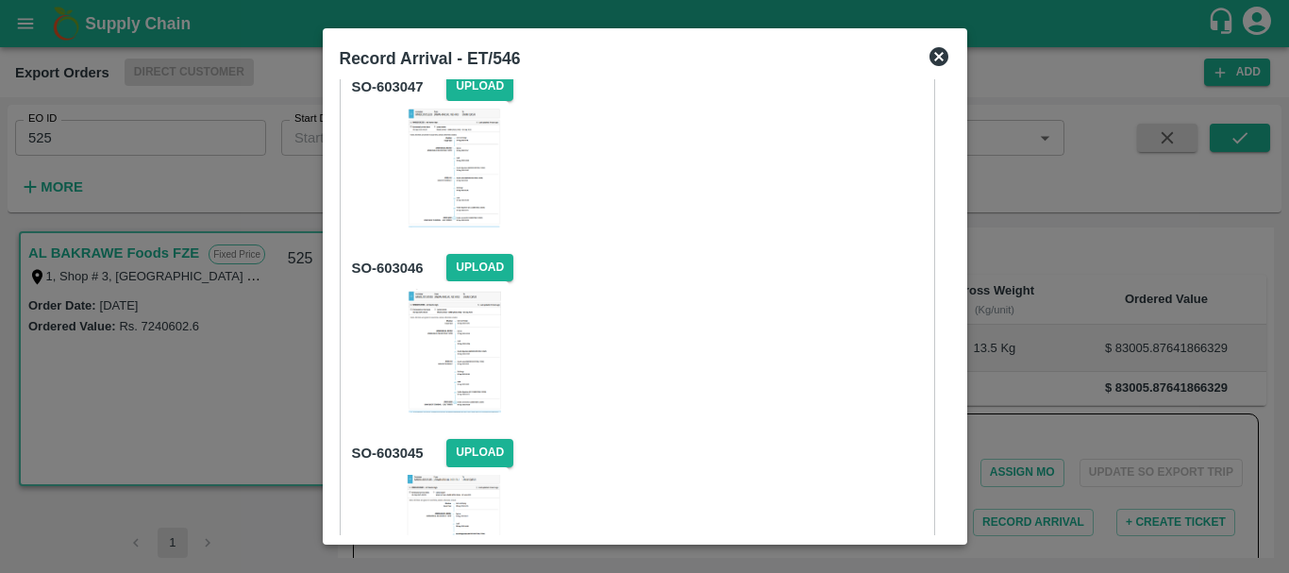
scroll to position [614, 0]
click at [470, 267] on span "Upload" at bounding box center [479, 266] width 67 height 27
click at [0, 0] on input "Upload" at bounding box center [0, 0] width 0 height 0
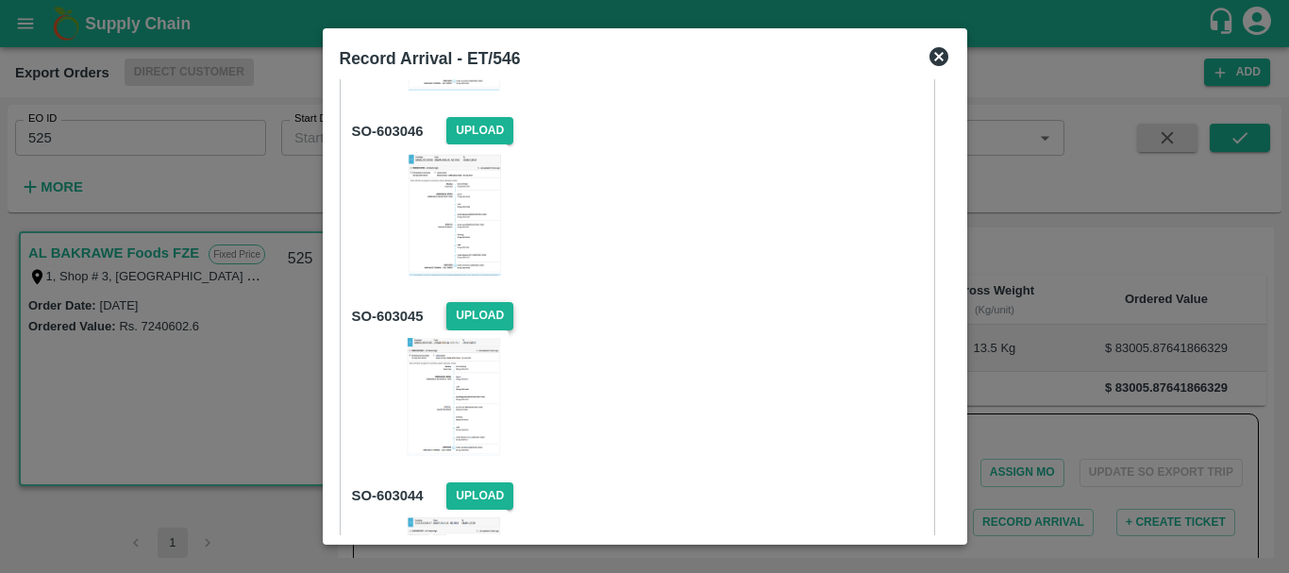
scroll to position [751, 0]
click at [494, 306] on span "Upload" at bounding box center [479, 314] width 67 height 27
click at [0, 0] on input "Upload" at bounding box center [0, 0] width 0 height 0
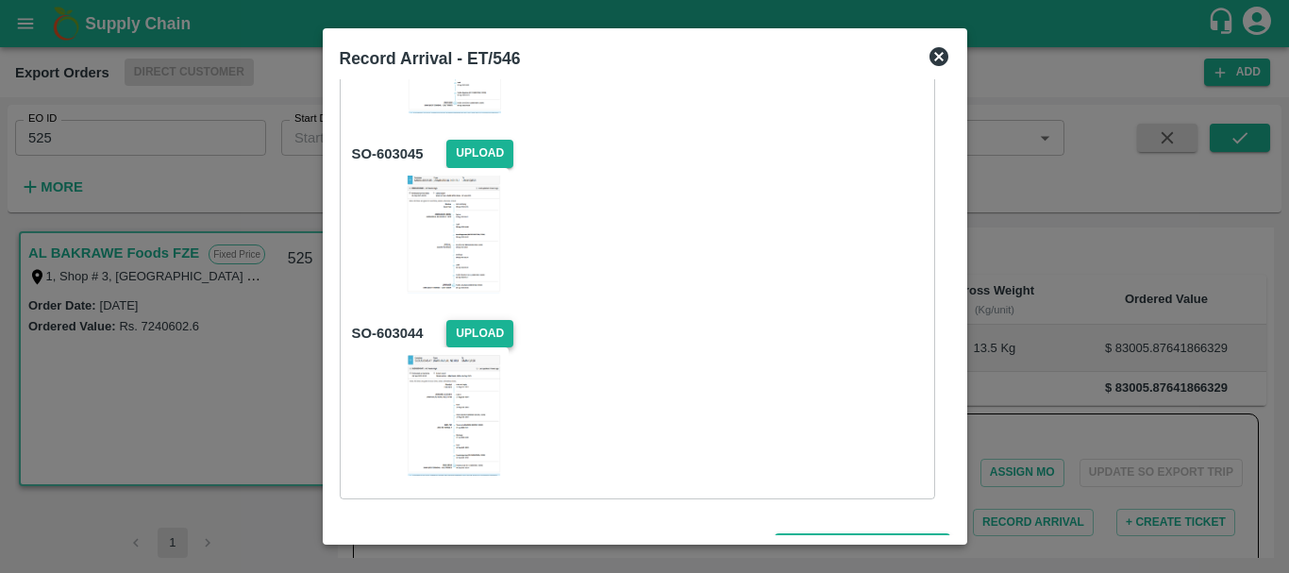
scroll to position [917, 0]
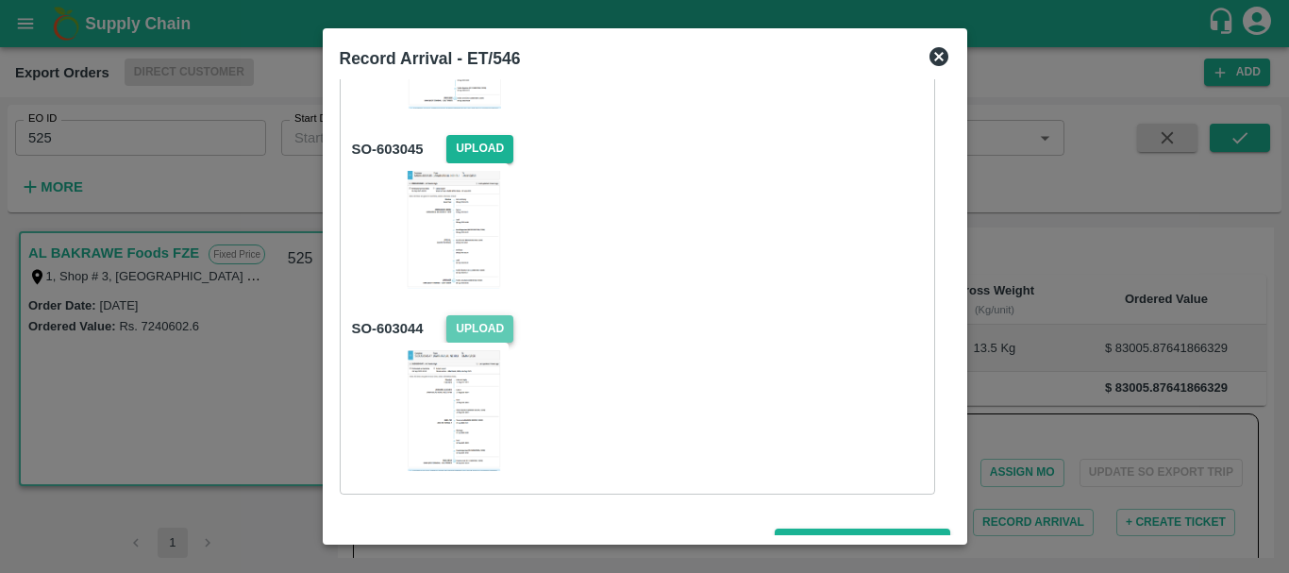
click at [487, 327] on span "Upload" at bounding box center [479, 328] width 67 height 27
click at [0, 0] on input "Upload" at bounding box center [0, 0] width 0 height 0
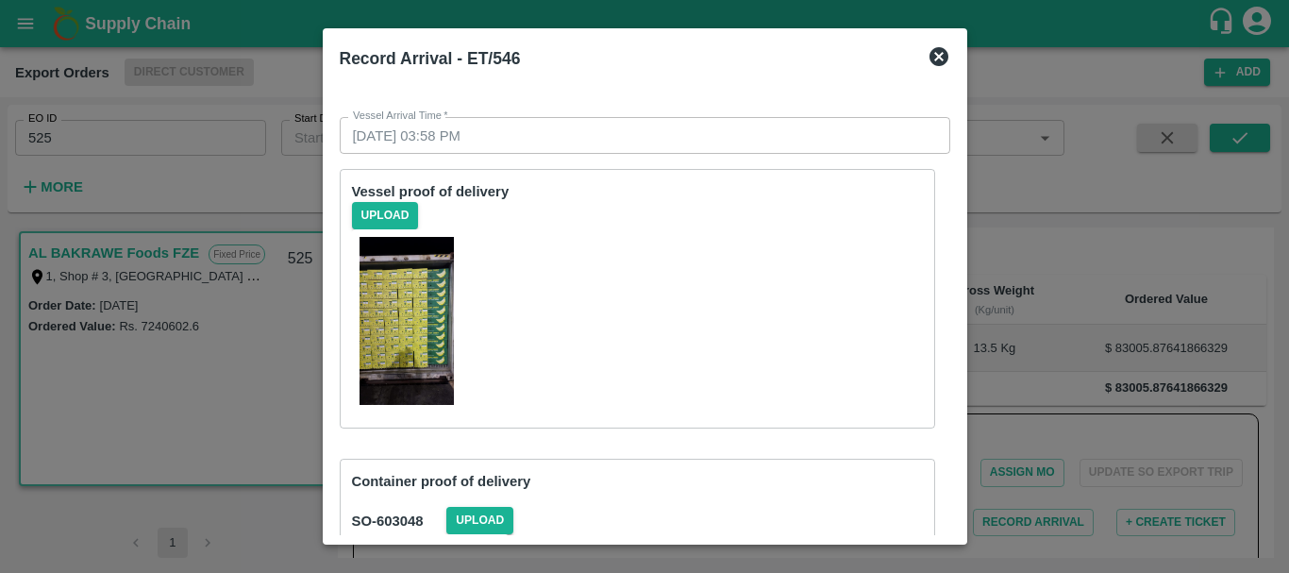
scroll to position [945, 0]
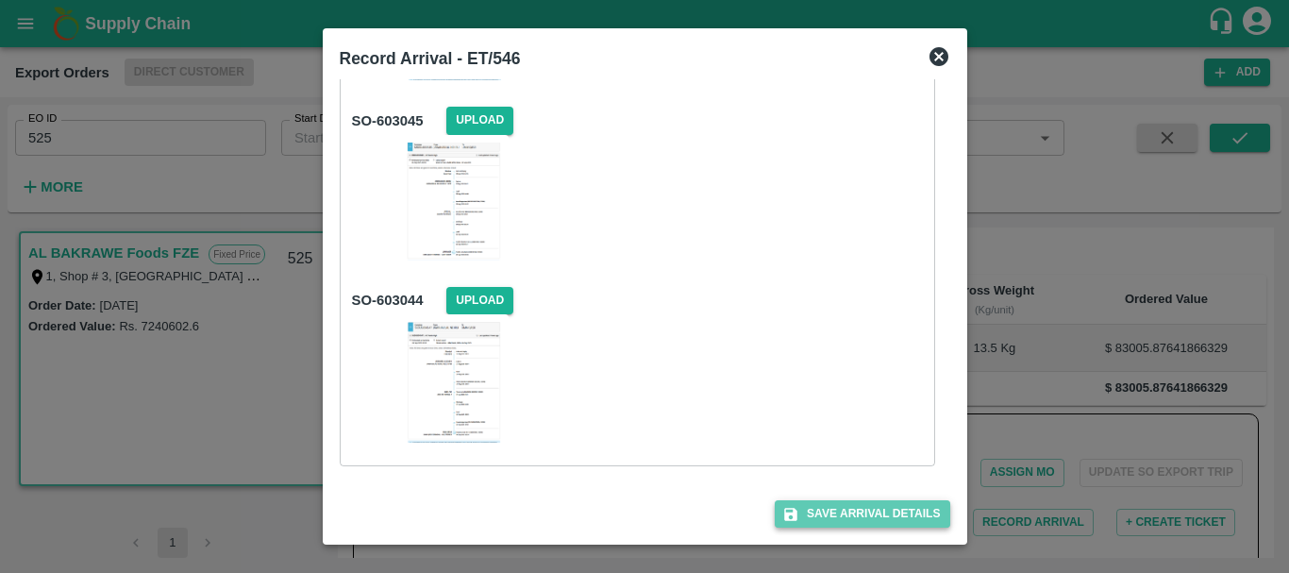
click at [841, 506] on button "Save Arrival Details" at bounding box center [861, 513] width 175 height 27
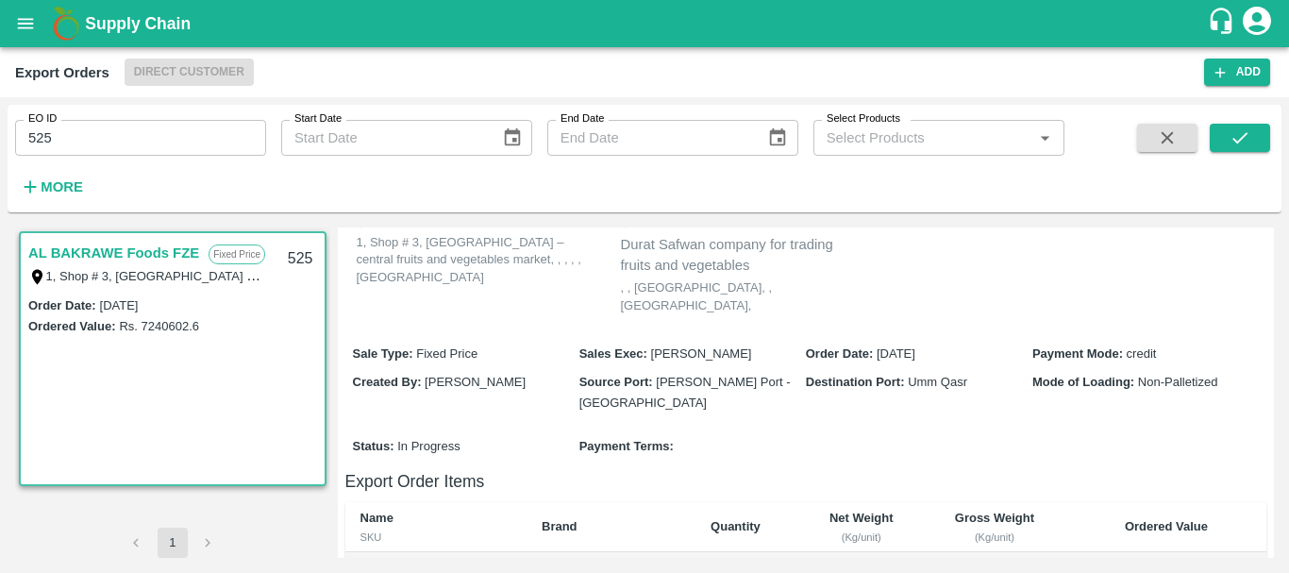
scroll to position [13, 0]
